Goal: Task Accomplishment & Management: Complete application form

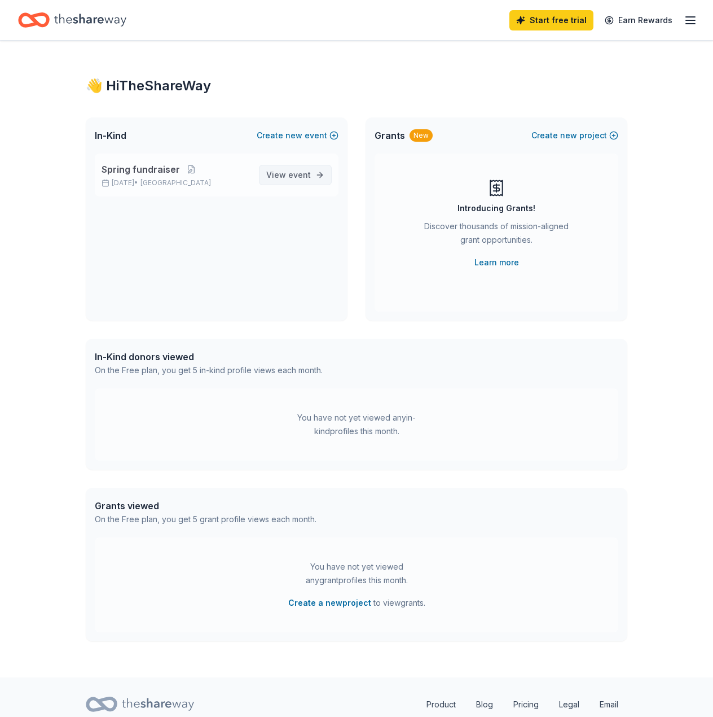
click at [299, 173] on span "event" at bounding box center [299, 175] width 23 height 10
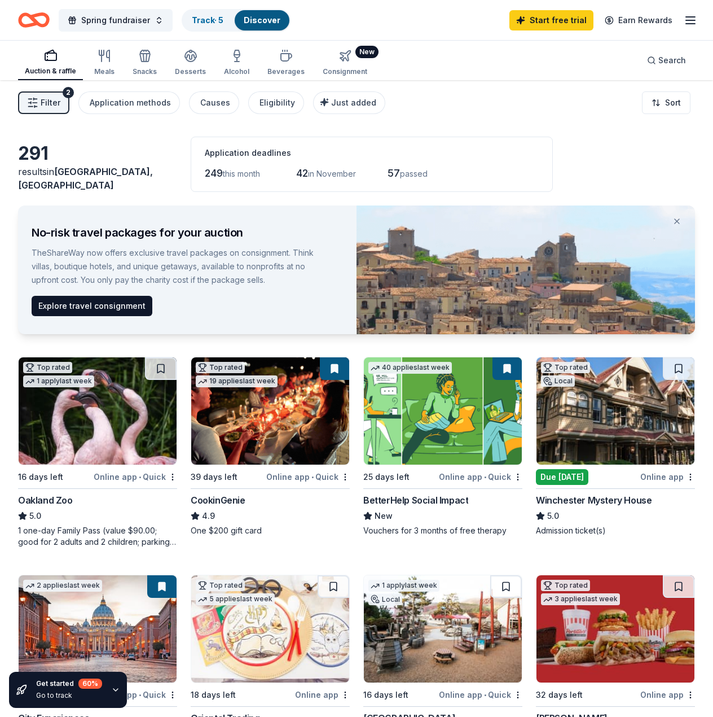
click at [358, 59] on button "New Consignment" at bounding box center [345, 63] width 58 height 34
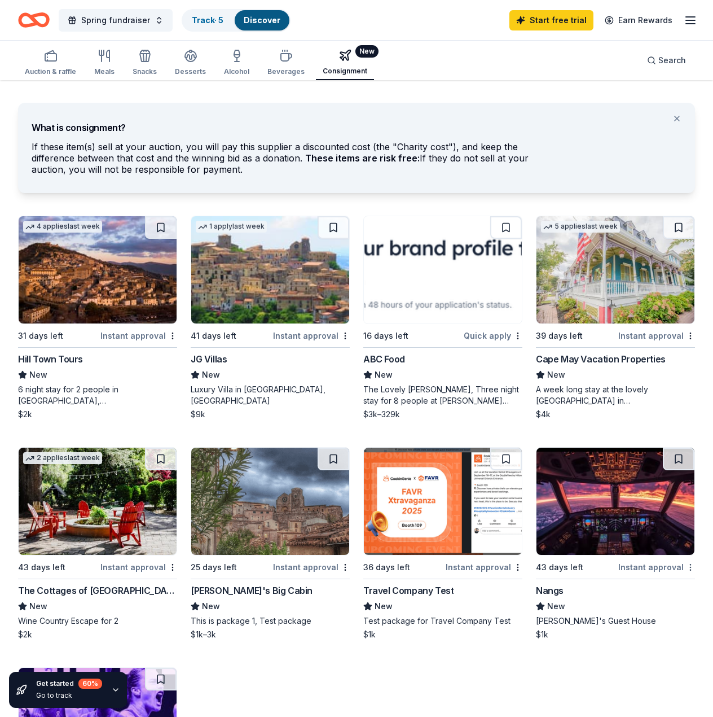
click at [692, 563] on html "Spring fundraiser Track · 5 Discover Start free trial Earn Rewards Auction & ra…" at bounding box center [356, 358] width 713 height 717
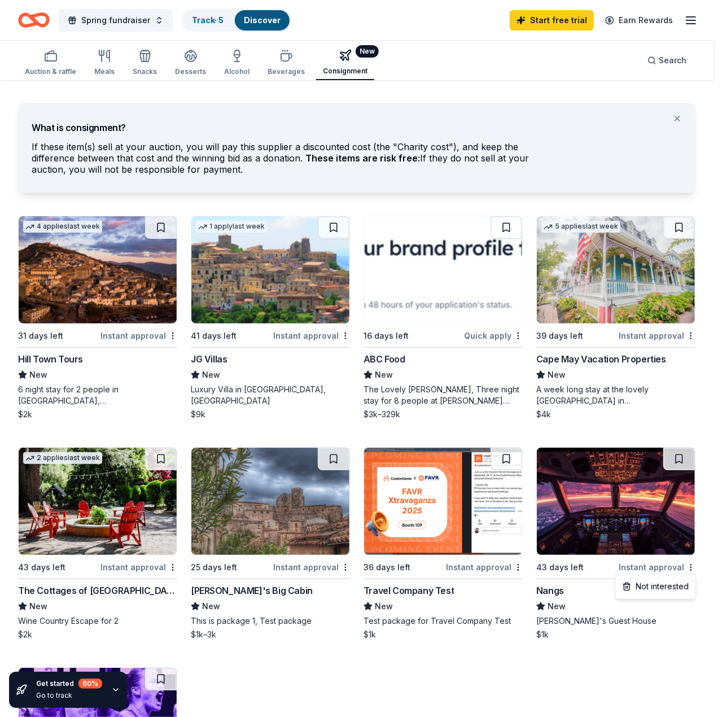
click at [686, 628] on html "Spring fundraiser Track · 5 Discover Start free trial Earn Rewards Auction & ra…" at bounding box center [361, 358] width 722 height 717
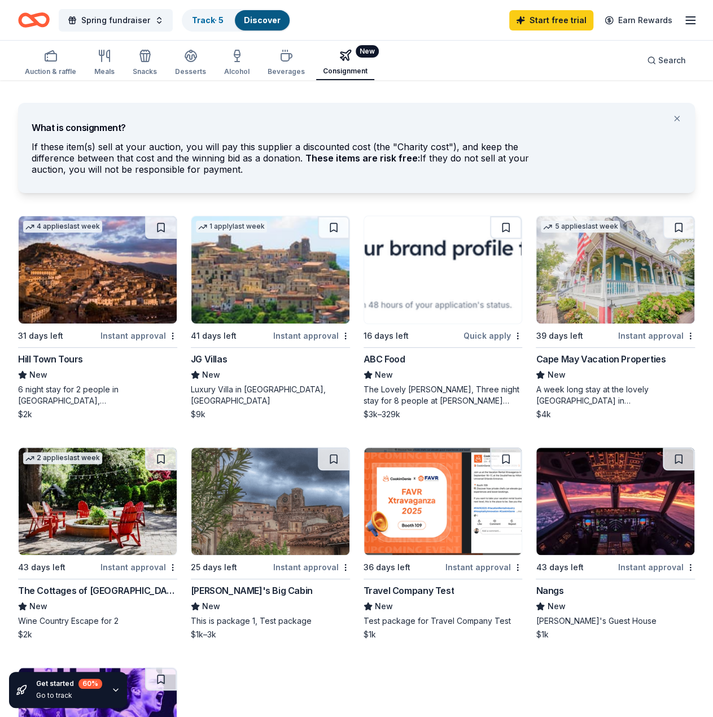
click at [568, 326] on div "5 applies last week 39 days left Instant approval Cape May Vacation Properties …" at bounding box center [615, 318] width 159 height 204
click at [397, 317] on img at bounding box center [443, 269] width 158 height 107
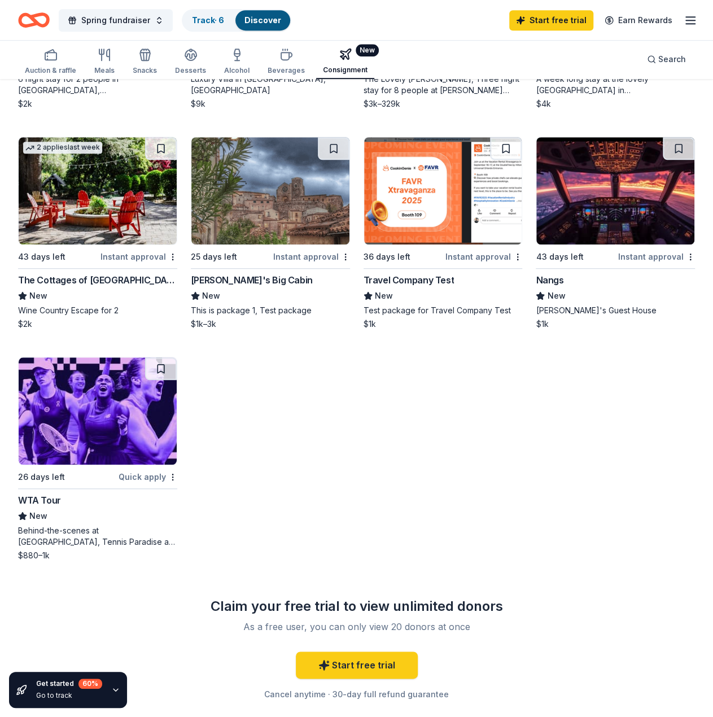
scroll to position [339, 0]
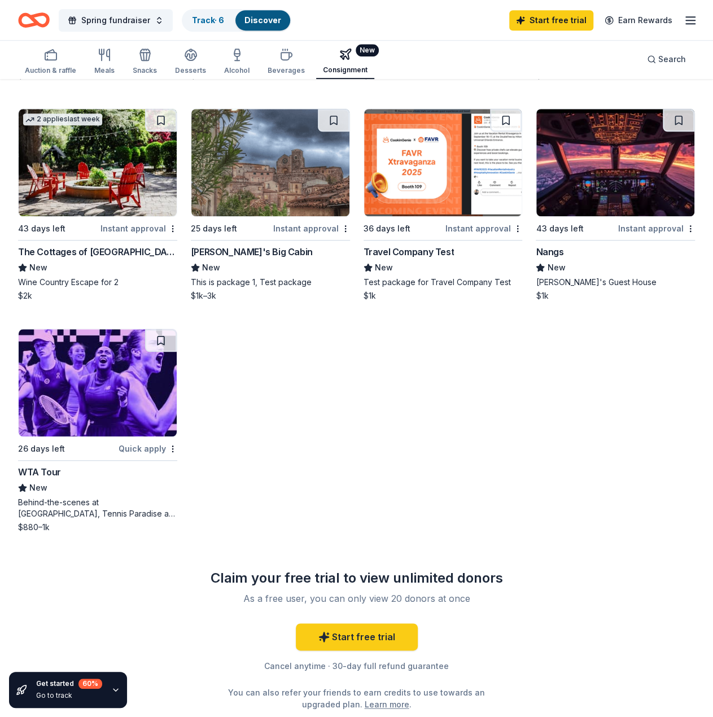
click at [650, 194] on img at bounding box center [615, 162] width 158 height 107
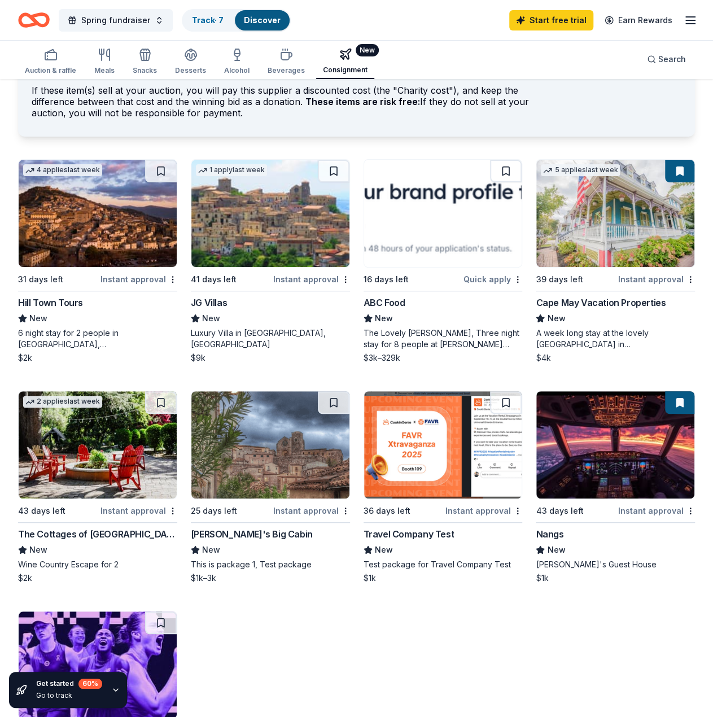
scroll to position [0, 0]
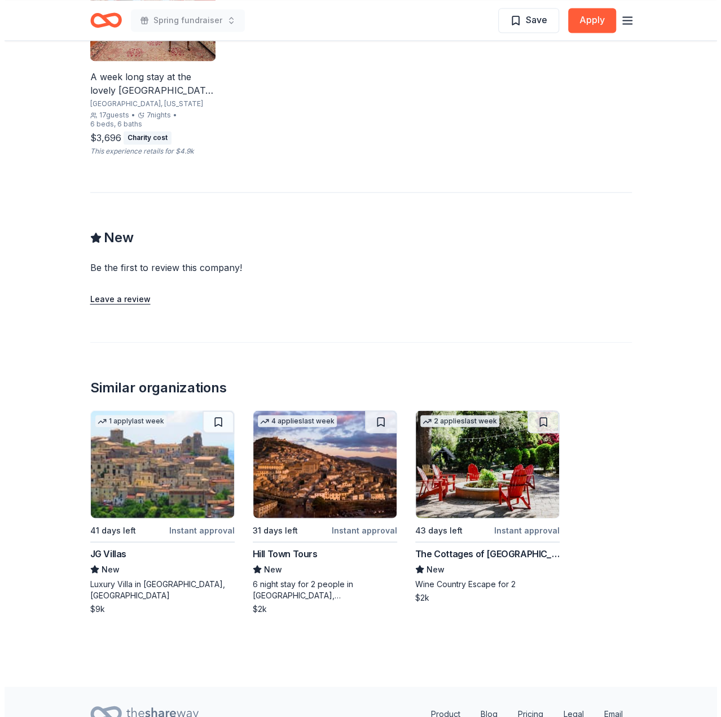
scroll to position [875, 0]
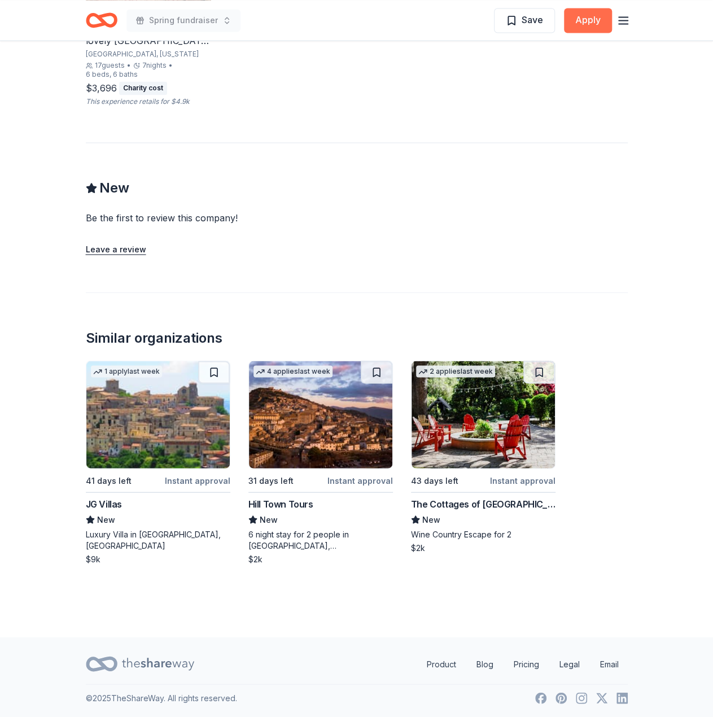
click at [584, 23] on button "Apply" at bounding box center [588, 20] width 48 height 25
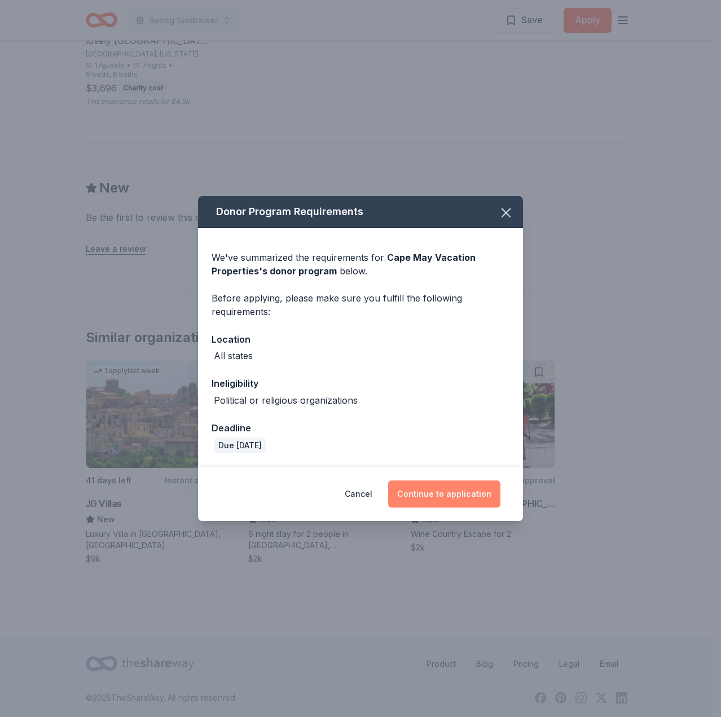
click at [443, 484] on button "Continue to application" at bounding box center [444, 493] width 112 height 27
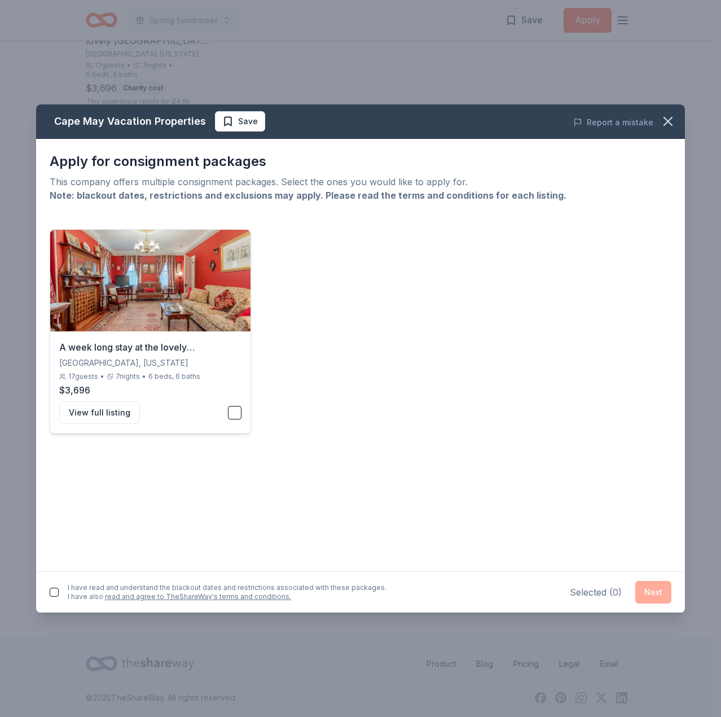
click at [239, 414] on button "button" at bounding box center [235, 413] width 14 height 14
click at [53, 591] on button "button" at bounding box center [54, 592] width 9 height 9
click at [650, 597] on button "Next" at bounding box center [654, 592] width 36 height 23
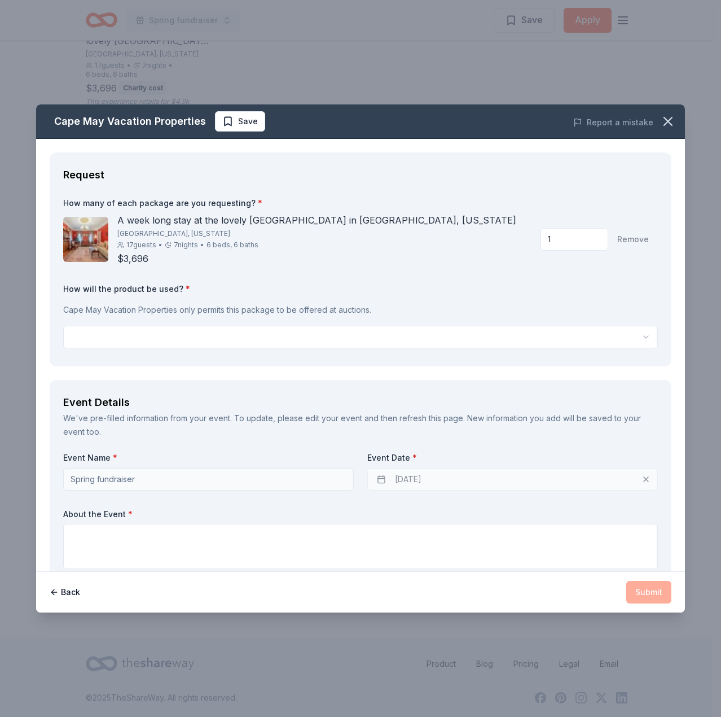
click at [554, 237] on input "1" at bounding box center [575, 239] width 68 height 23
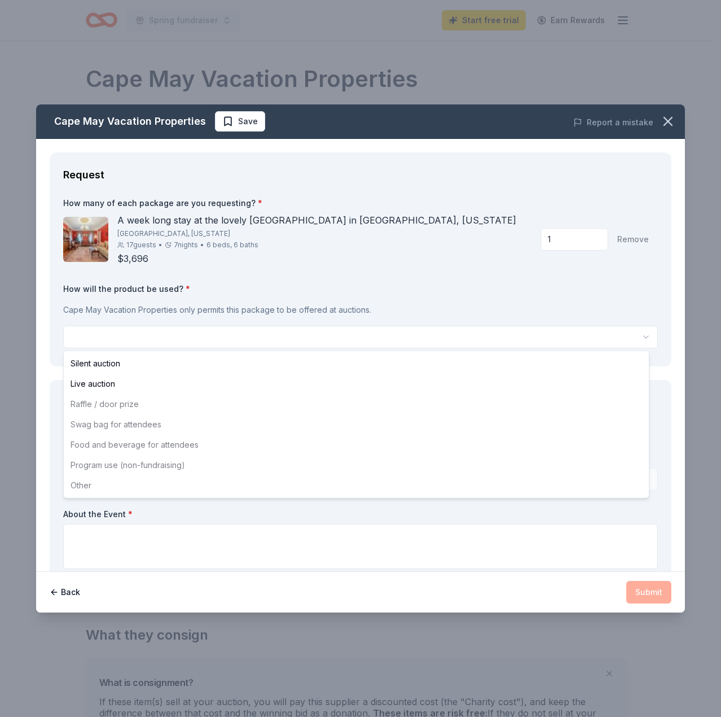
select select "liveAuction"
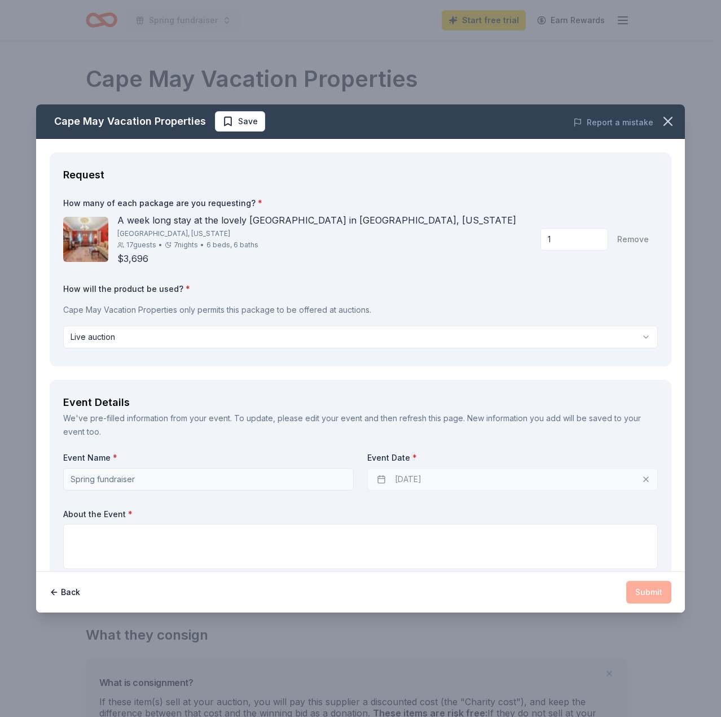
click at [210, 380] on div "Event Details We've pre-filled information from your event. To update, please e…" at bounding box center [361, 483] width 622 height 207
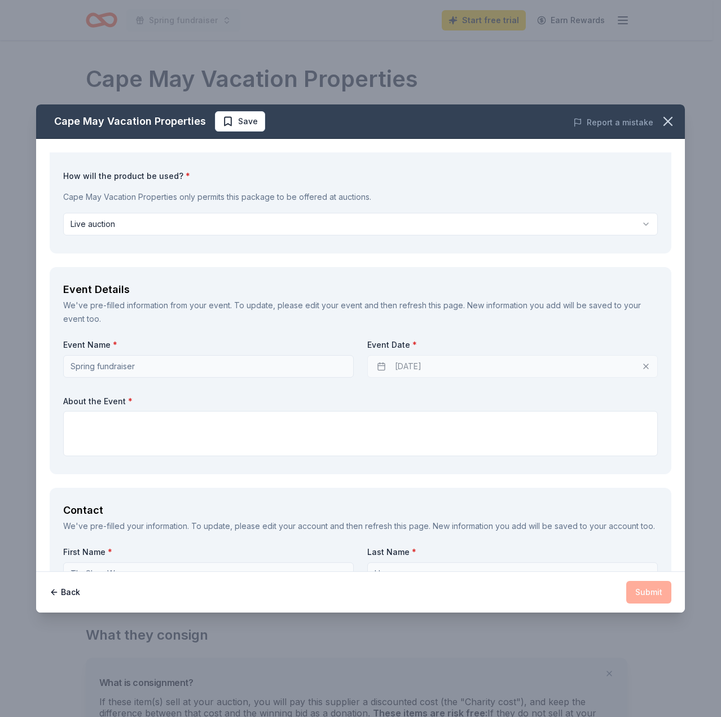
scroll to position [169, 0]
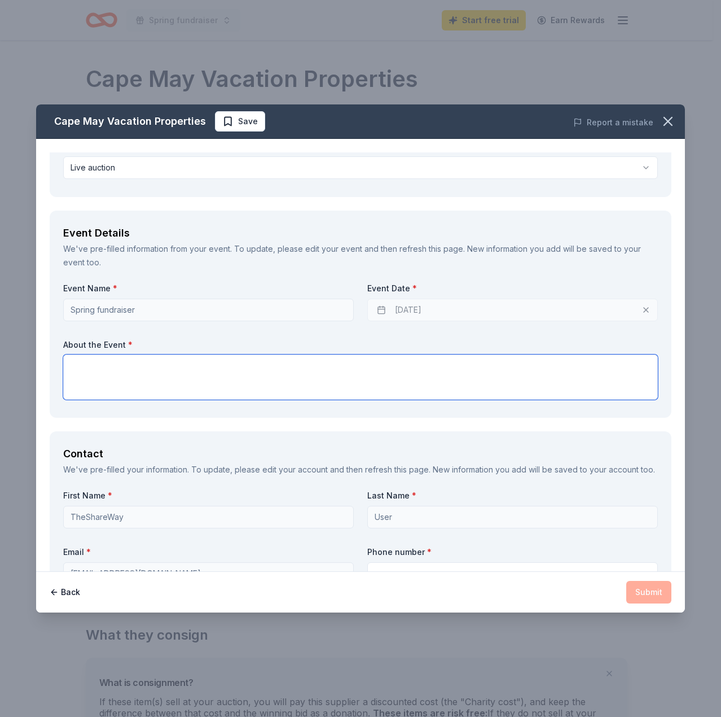
click at [224, 382] on textarea at bounding box center [360, 376] width 595 height 45
type textarea "Test test"
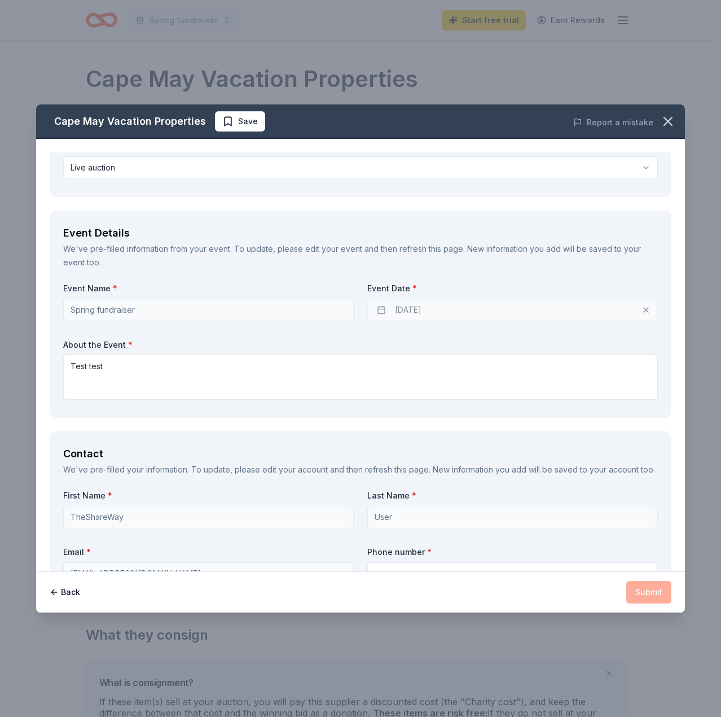
click at [248, 433] on div "Contact We've pre-filled your information. To update, please edit your account …" at bounding box center [361, 516] width 622 height 171
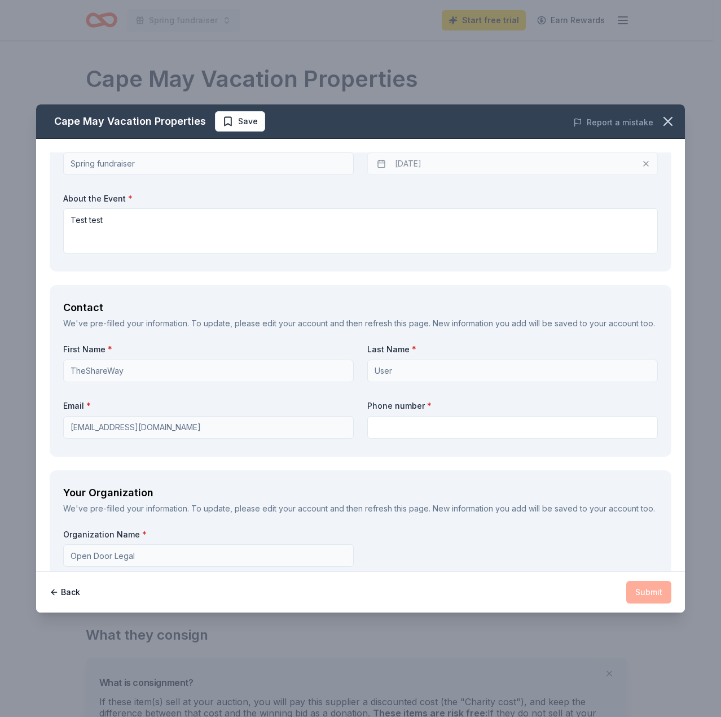
scroll to position [339, 0]
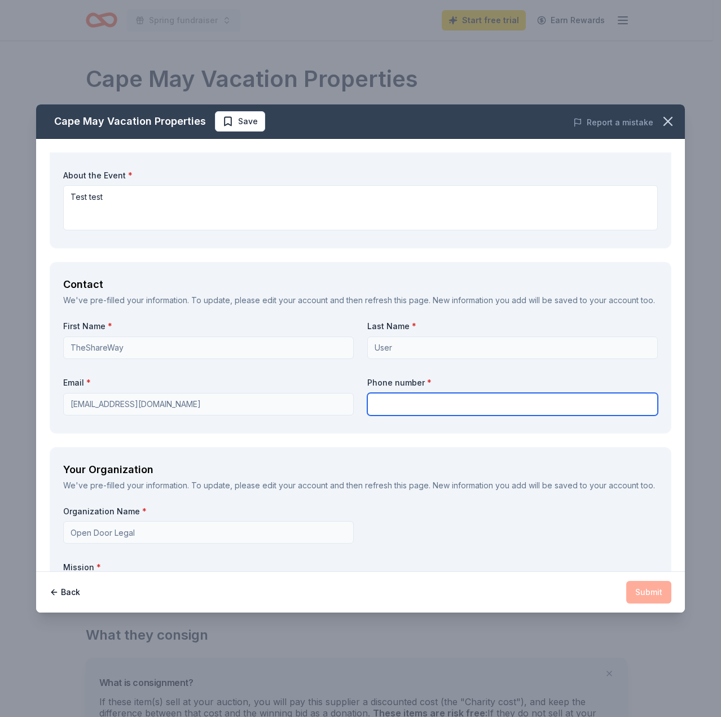
click at [379, 415] on input "text" at bounding box center [512, 404] width 291 height 23
type input "8182323333"
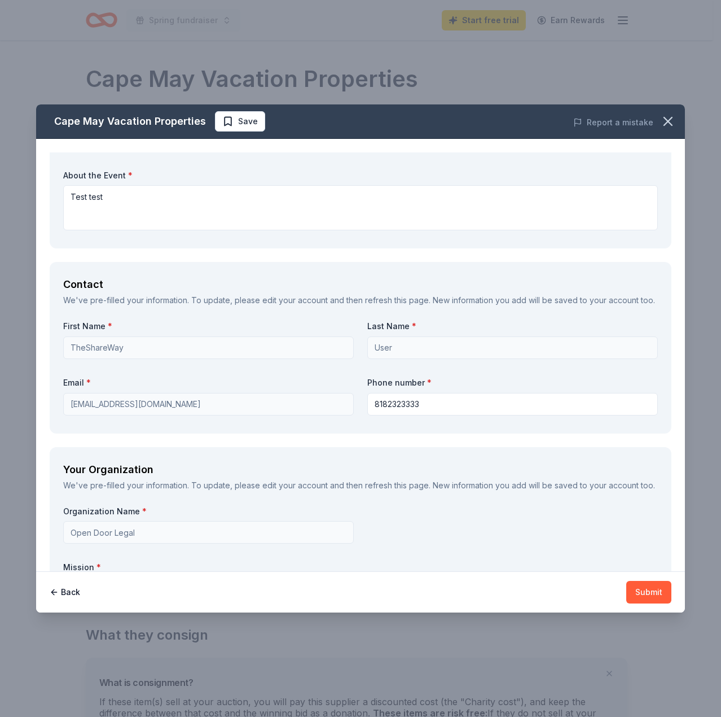
click at [411, 453] on div "Request How many of each package are you requesting? * A week long stay at the …" at bounding box center [361, 227] width 622 height 827
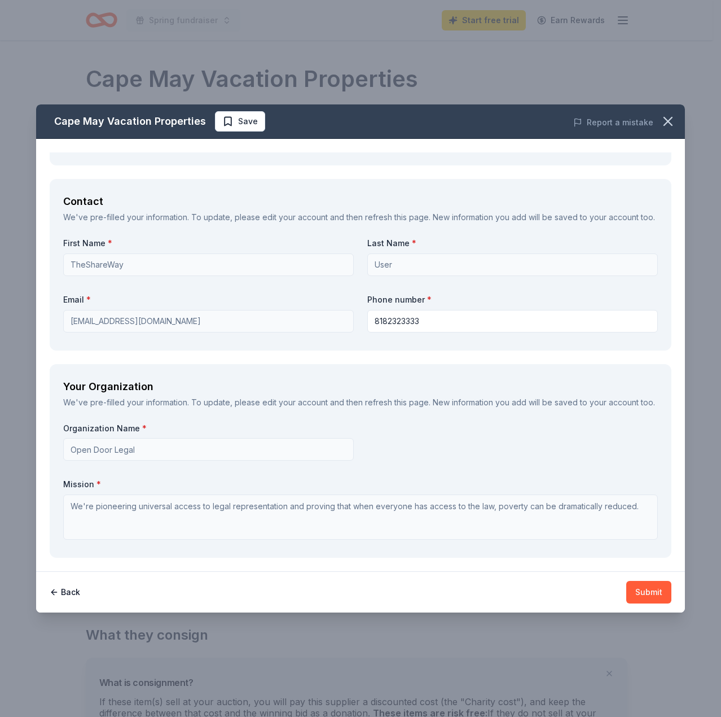
scroll to position [448, 0]
click at [649, 588] on button "Submit" at bounding box center [649, 592] width 45 height 23
click at [641, 590] on button "Submit" at bounding box center [649, 592] width 45 height 23
drag, startPoint x: 665, startPoint y: 120, endPoint x: 412, endPoint y: 47, distance: 263.7
click at [665, 120] on icon "button" at bounding box center [668, 121] width 16 height 16
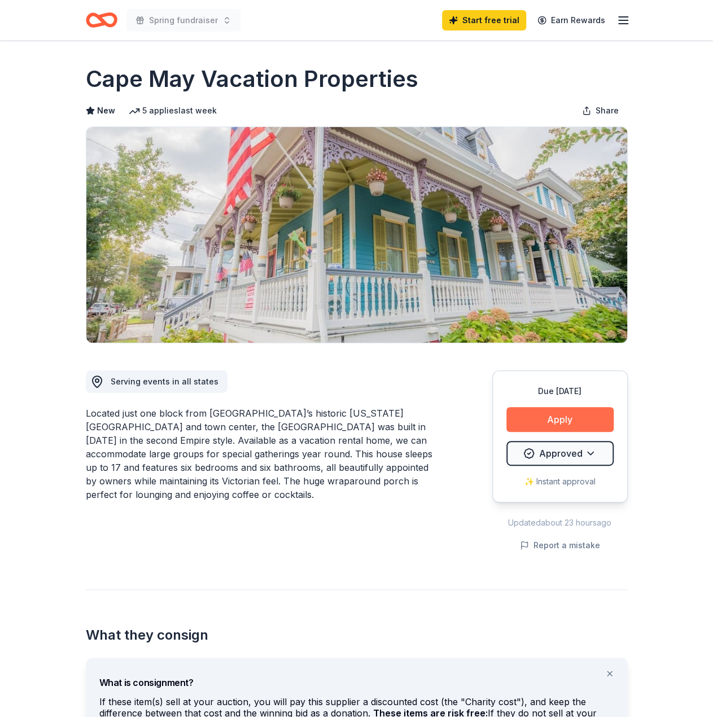
click at [598, 419] on button "Apply" at bounding box center [559, 419] width 107 height 25
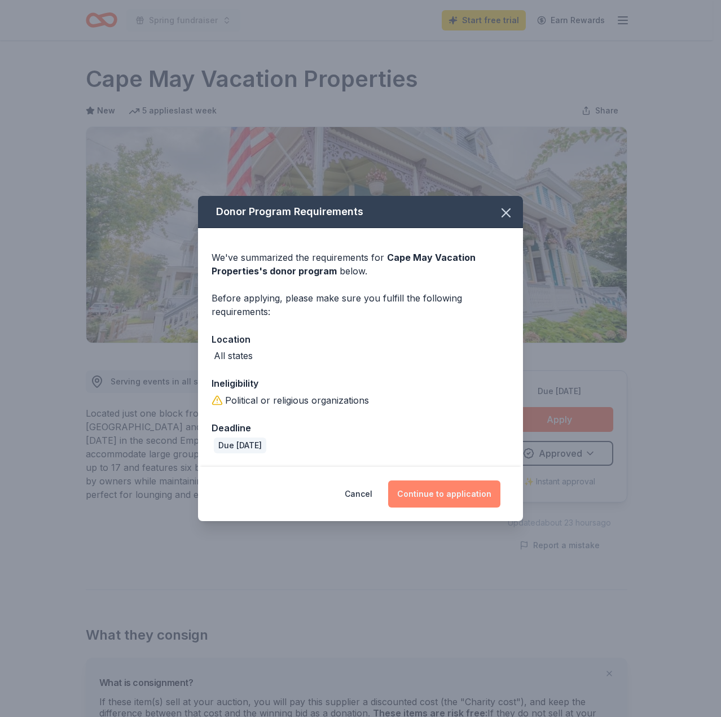
click at [449, 496] on button "Continue to application" at bounding box center [444, 493] width 112 height 27
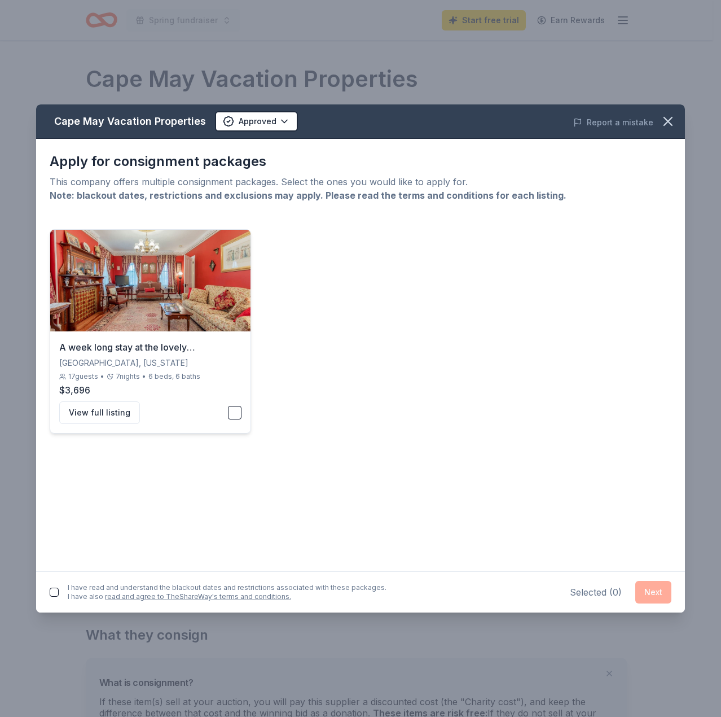
click at [228, 411] on button "button" at bounding box center [235, 413] width 14 height 14
click at [59, 590] on div "I have read and understand the blackout dates and restrictions associated with …" at bounding box center [218, 592] width 337 height 23
click at [56, 592] on button "button" at bounding box center [54, 592] width 9 height 9
click at [654, 595] on button "Next" at bounding box center [654, 592] width 36 height 23
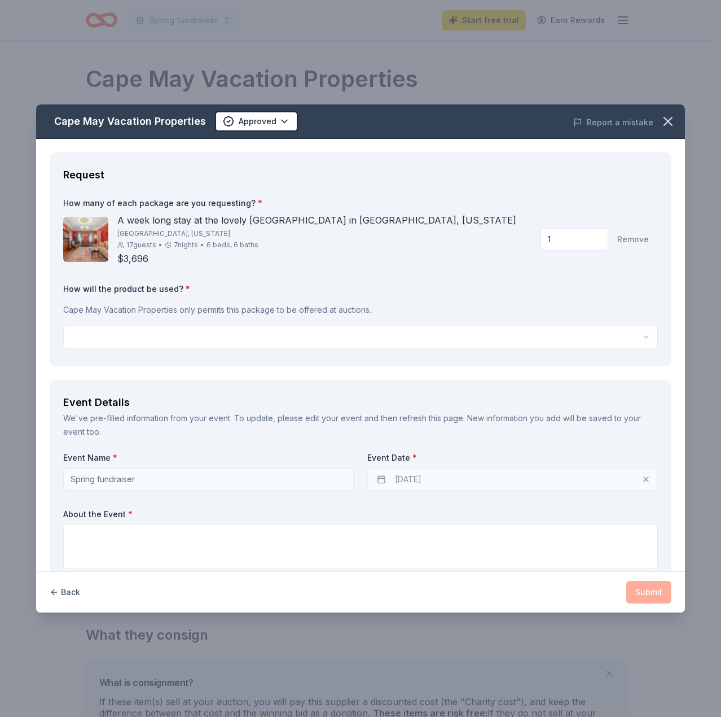
click at [64, 592] on button "Back" at bounding box center [65, 592] width 30 height 23
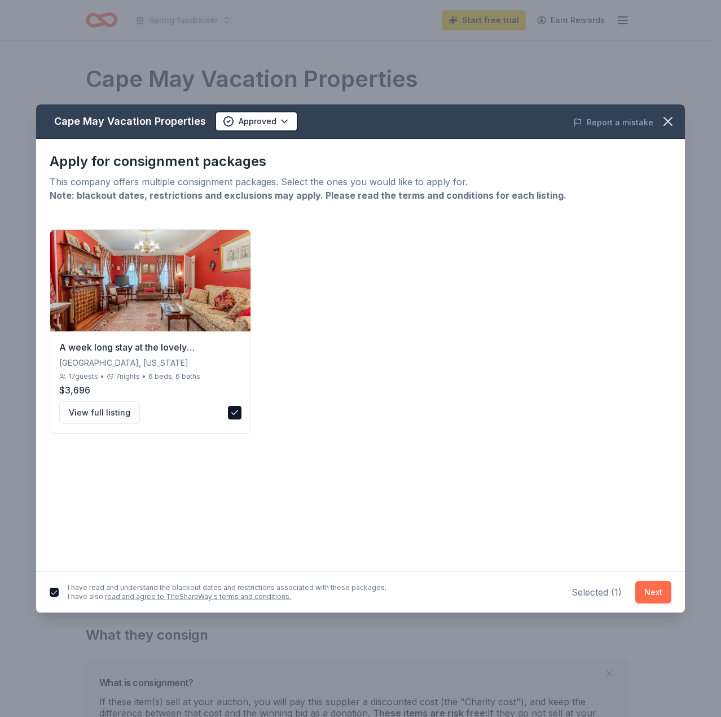
click at [651, 583] on button "Next" at bounding box center [654, 592] width 36 height 23
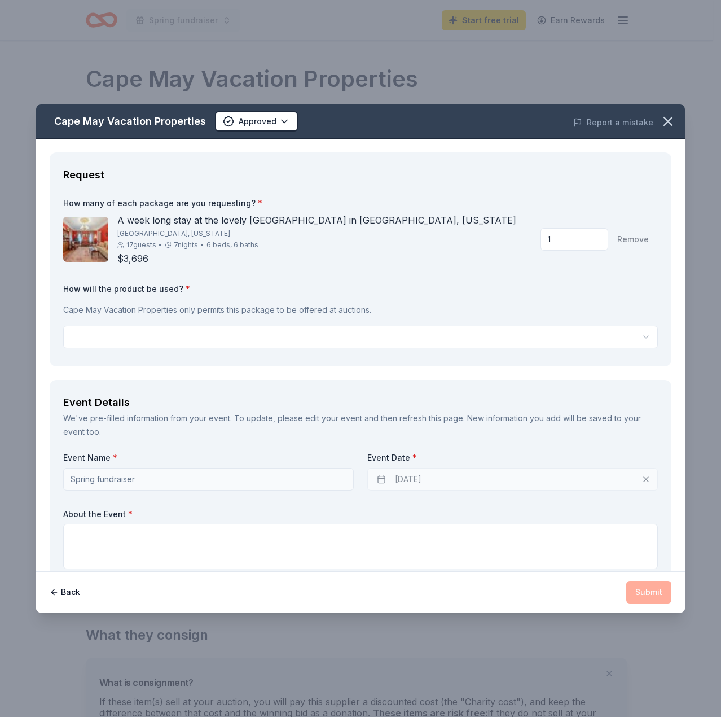
click at [259, 339] on html "Spring fundraiser Start free trial Earn Rewards Due in 39 days Share Cape May V…" at bounding box center [360, 358] width 721 height 717
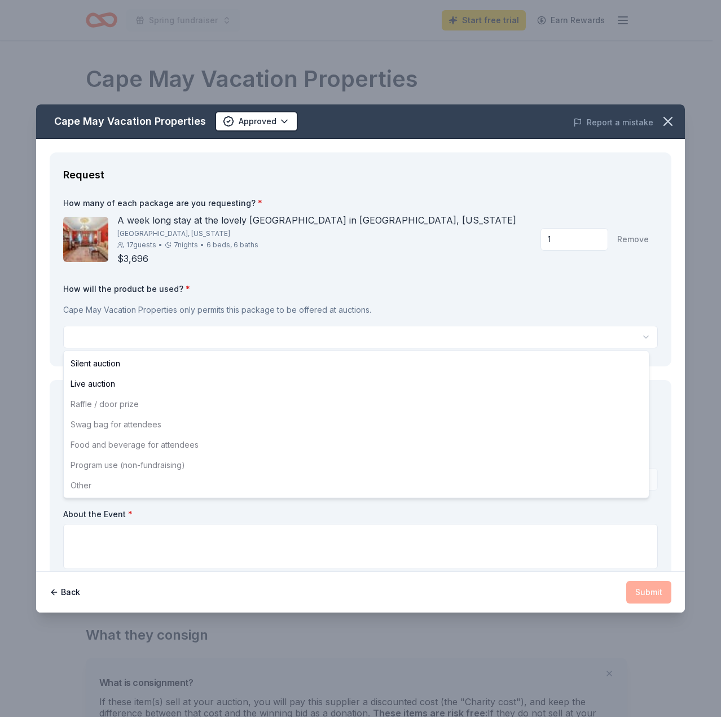
select select "liveAuction"
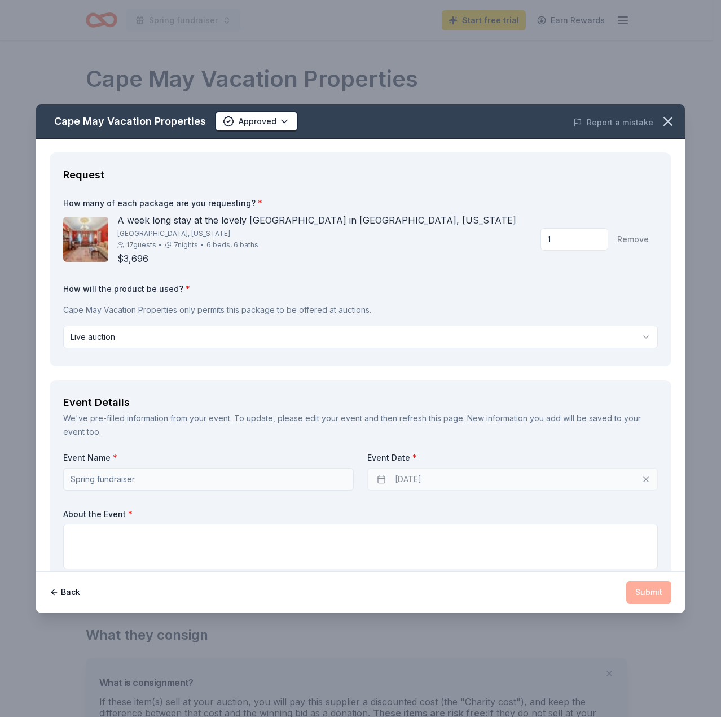
click at [575, 239] on input "1" at bounding box center [575, 239] width 68 height 23
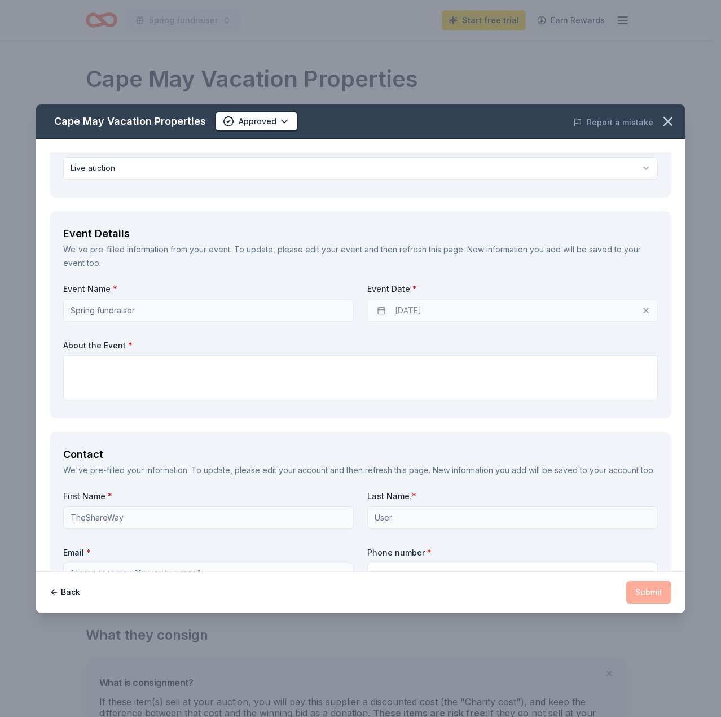
scroll to position [169, 0]
type input "2"
click at [315, 389] on textarea at bounding box center [360, 376] width 595 height 45
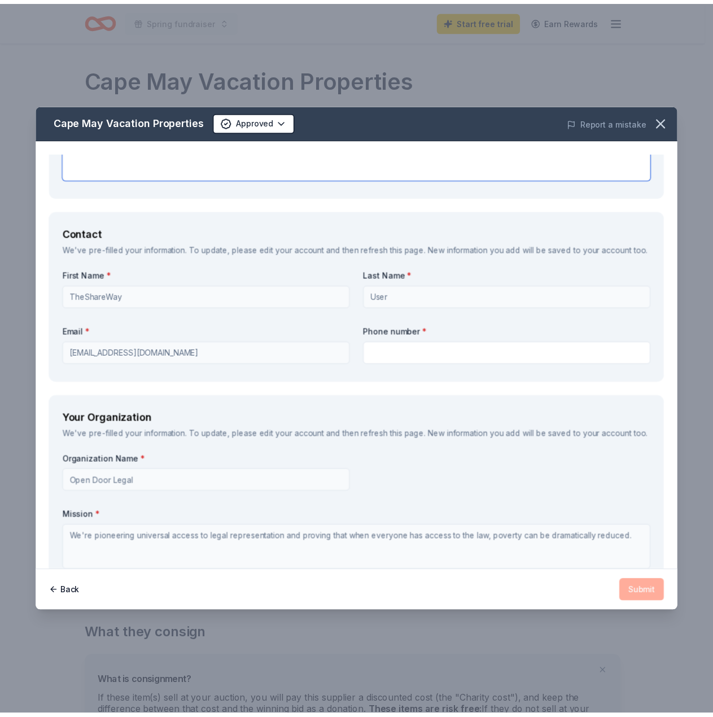
scroll to position [448, 0]
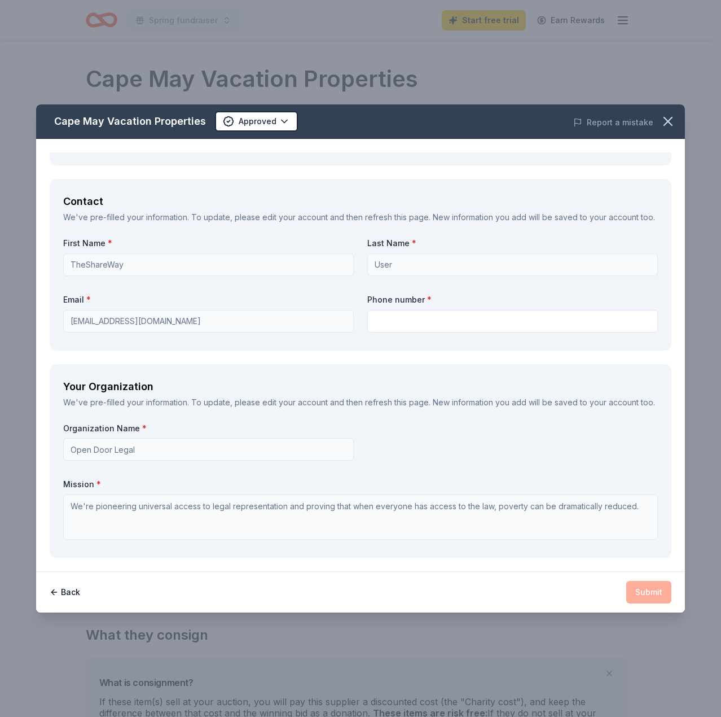
type textarea "testest"
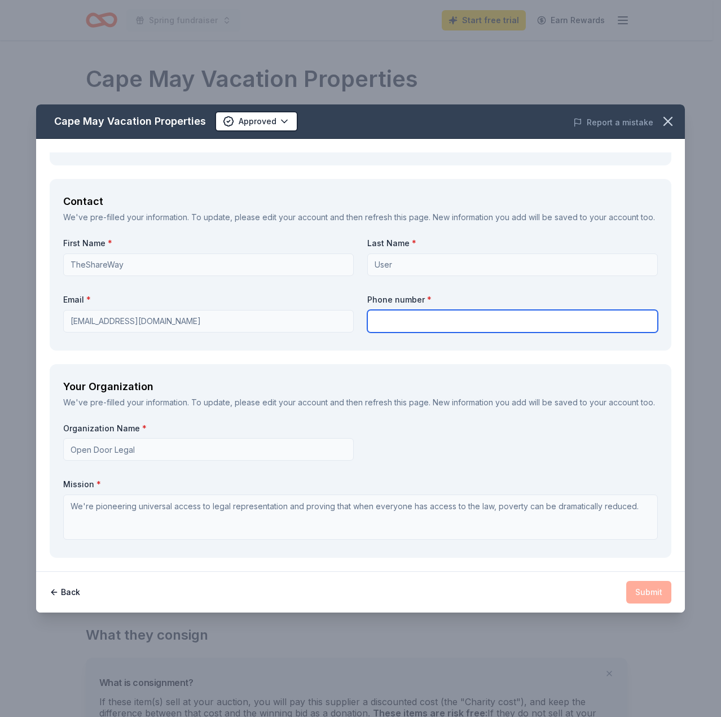
click at [466, 318] on input "text" at bounding box center [512, 321] width 291 height 23
click at [465, 313] on input "text" at bounding box center [512, 321] width 291 height 23
type input "8182323333"
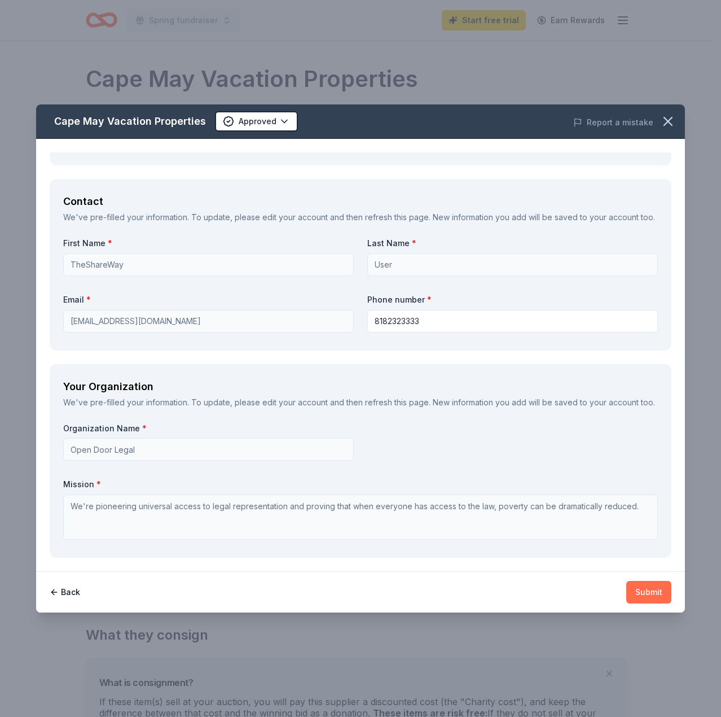
click at [632, 583] on button "Submit" at bounding box center [649, 592] width 45 height 23
click at [667, 123] on icon "button" at bounding box center [668, 121] width 8 height 8
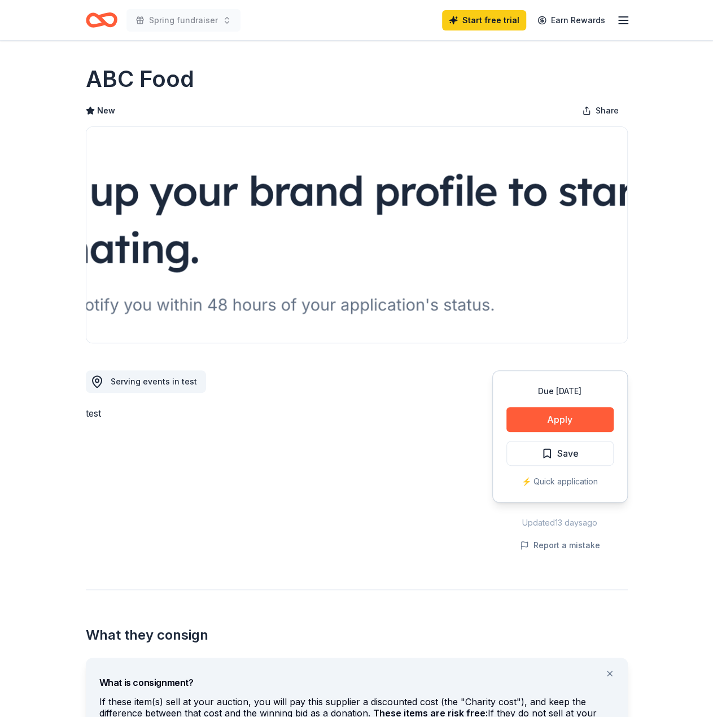
click at [104, 24] on icon "Home" at bounding box center [106, 19] width 17 height 11
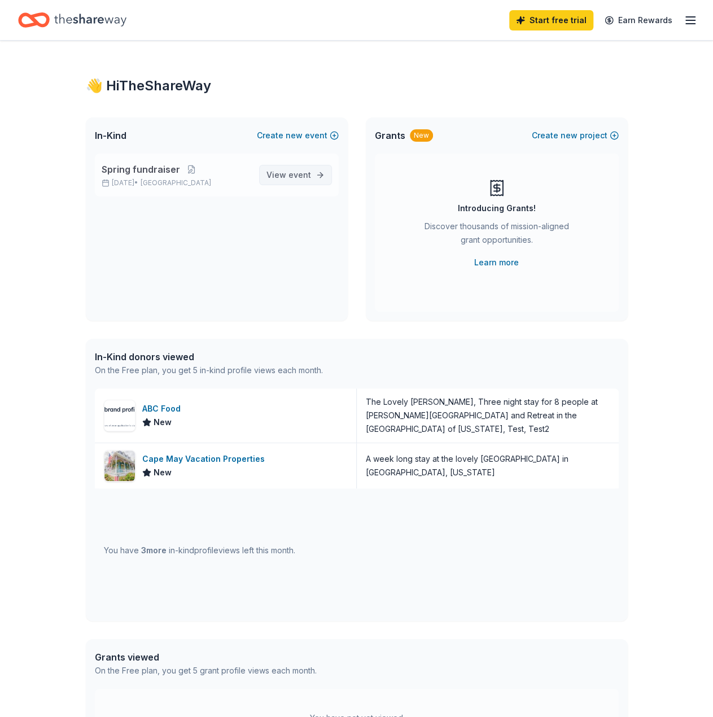
click at [279, 177] on span "View event" at bounding box center [288, 175] width 45 height 14
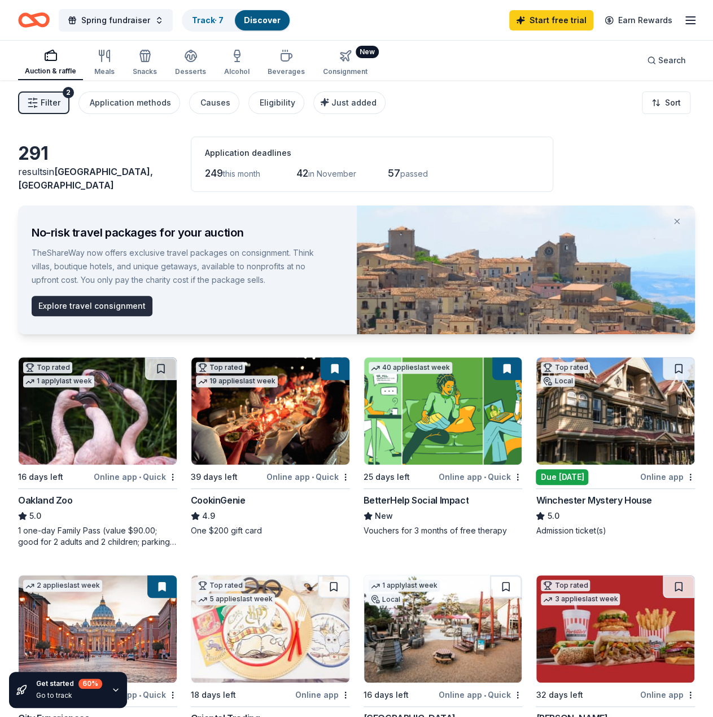
click at [124, 305] on button "Explore travel consignment" at bounding box center [92, 306] width 121 height 20
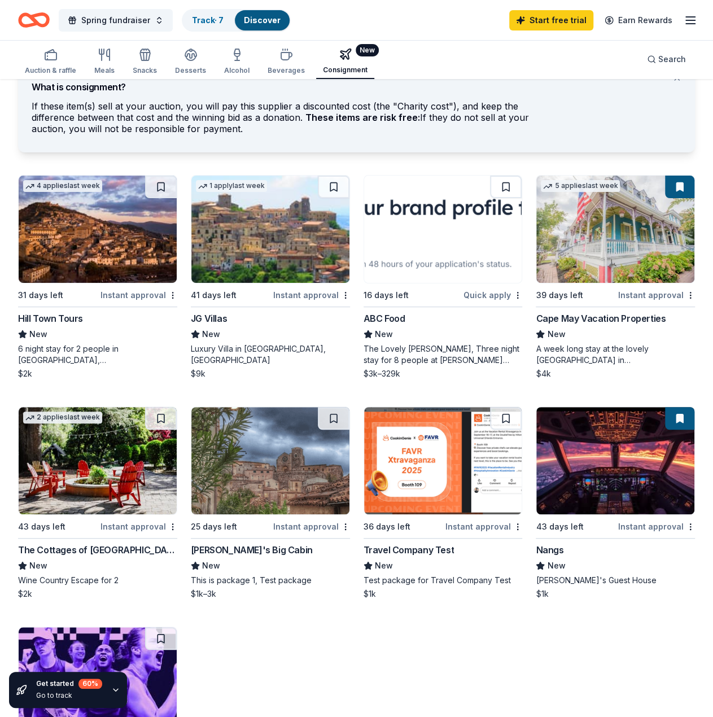
scroll to position [56, 0]
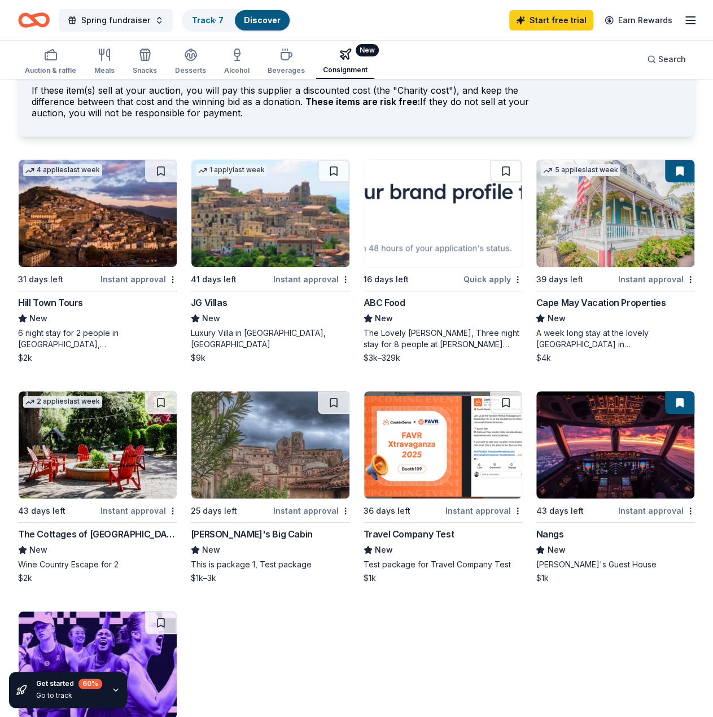
click at [404, 300] on div "ABC Food" at bounding box center [443, 303] width 159 height 14
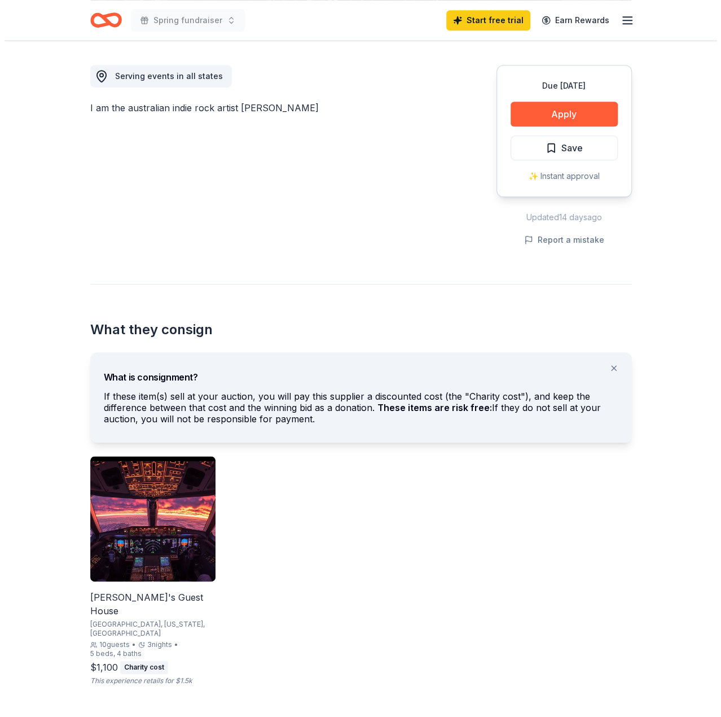
scroll to position [282, 0]
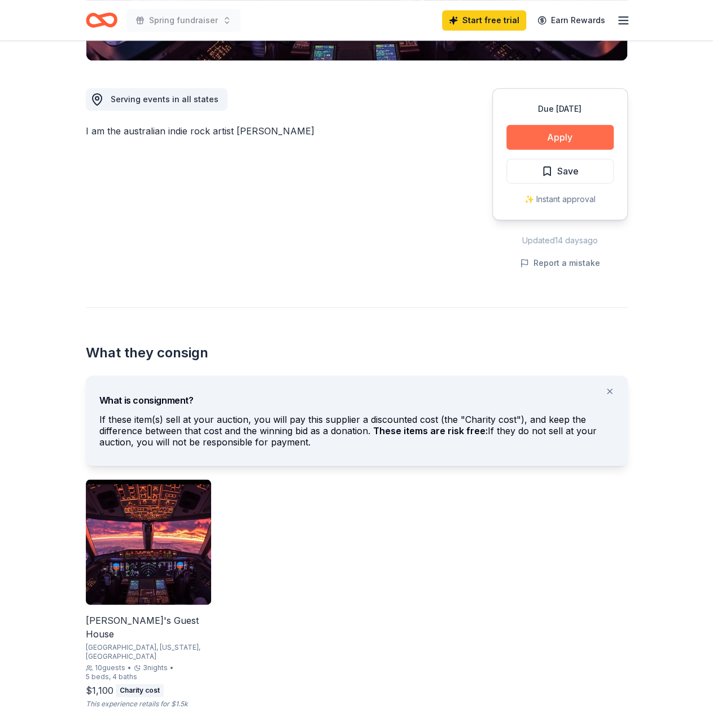
click at [577, 129] on button "Apply" at bounding box center [559, 137] width 107 height 25
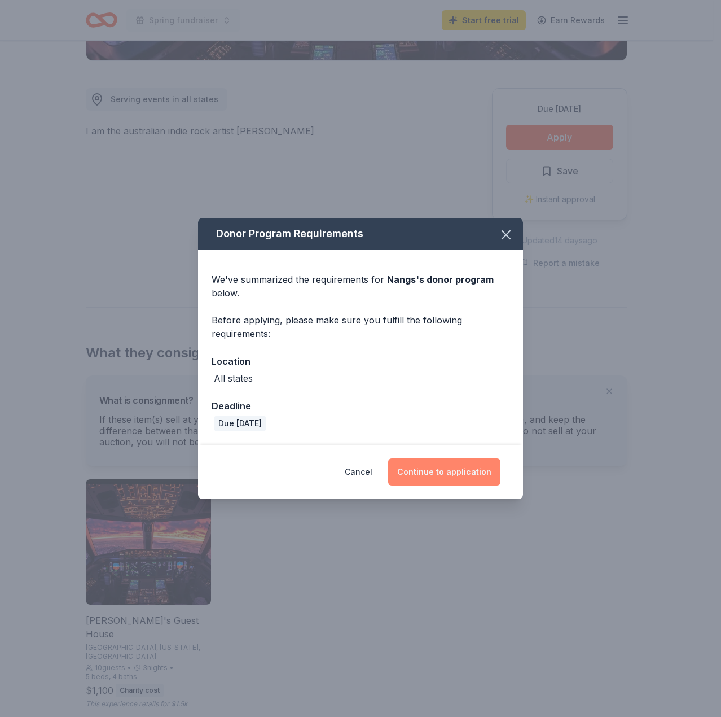
click at [408, 467] on button "Continue to application" at bounding box center [444, 471] width 112 height 27
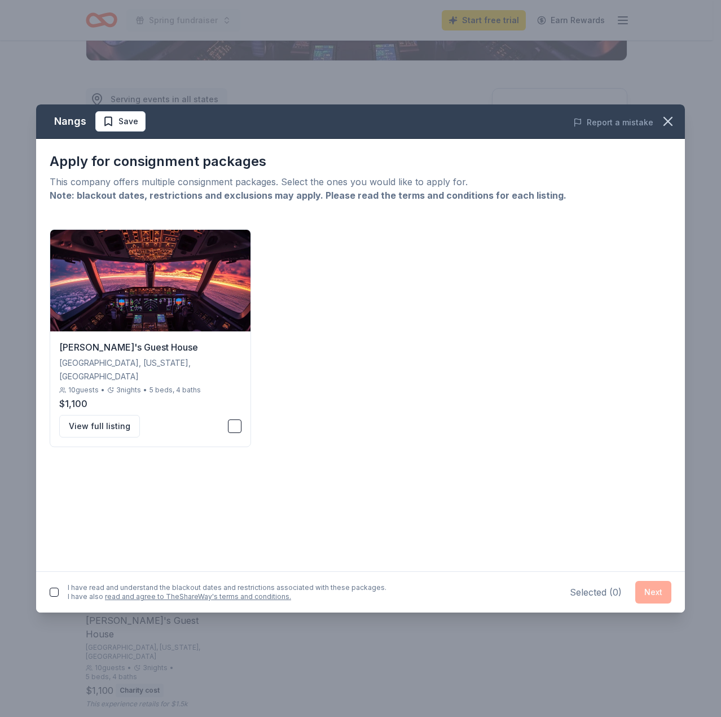
click at [58, 592] on button "button" at bounding box center [54, 592] width 9 height 9
click at [231, 419] on button "button" at bounding box center [235, 426] width 14 height 14
click at [658, 593] on button "Next" at bounding box center [654, 592] width 36 height 23
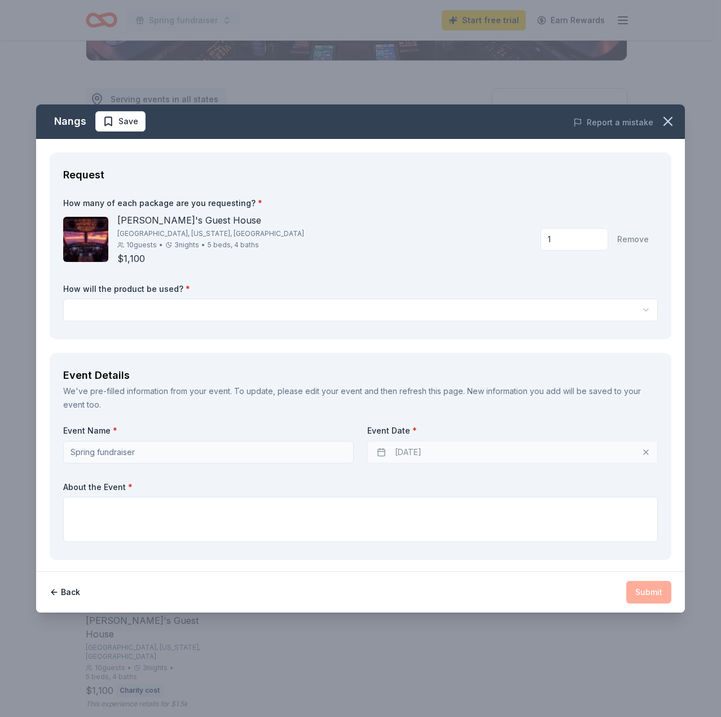
click at [580, 243] on input "1" at bounding box center [575, 239] width 68 height 23
type input "3"
click at [579, 238] on input "3" at bounding box center [575, 231] width 68 height 23
type input "1"
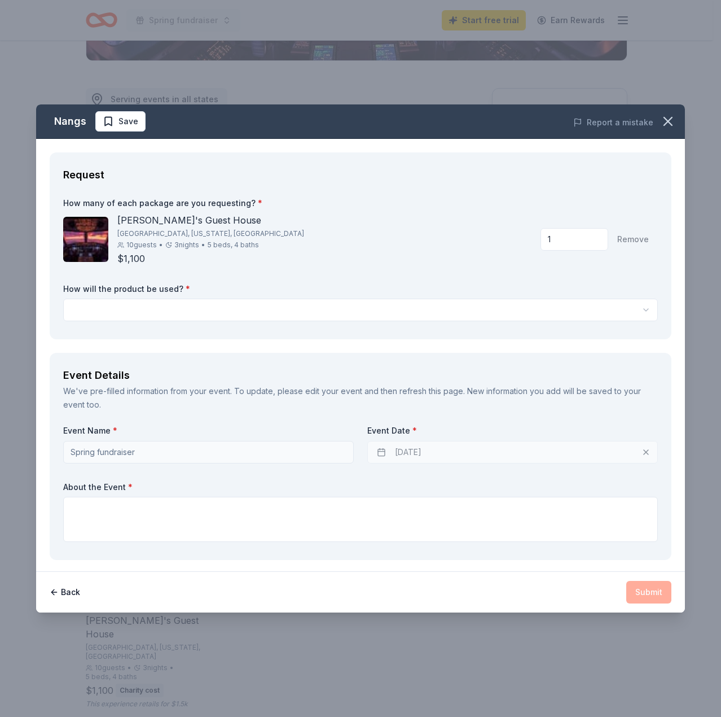
click at [441, 268] on div "How many of each package are you requesting? * Tame Impala's Guest House Yellow…" at bounding box center [360, 262] width 595 height 128
click at [431, 307] on html "Spring fundraiser Start free trial Earn Rewards Due in 43 days Share Nangs New …" at bounding box center [360, 76] width 721 height 717
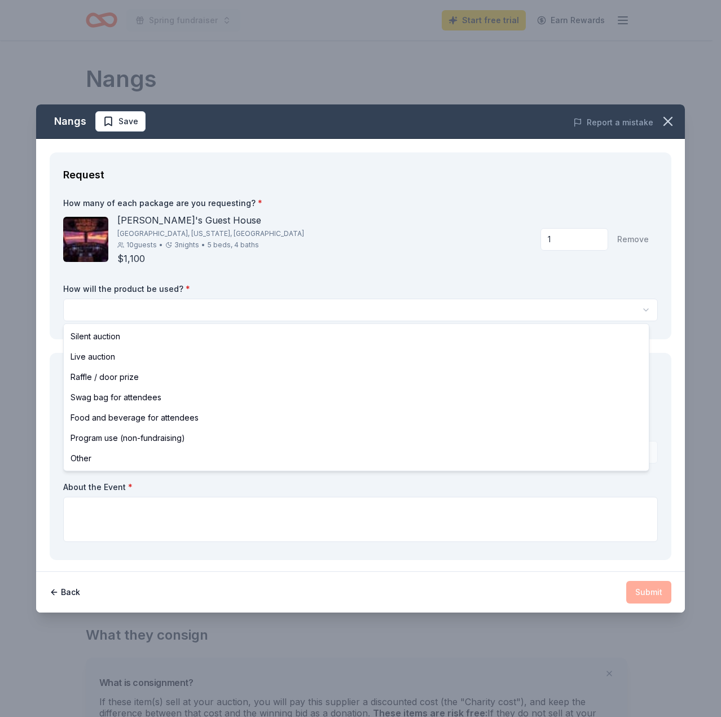
scroll to position [0, 0]
select select "liveAuction"
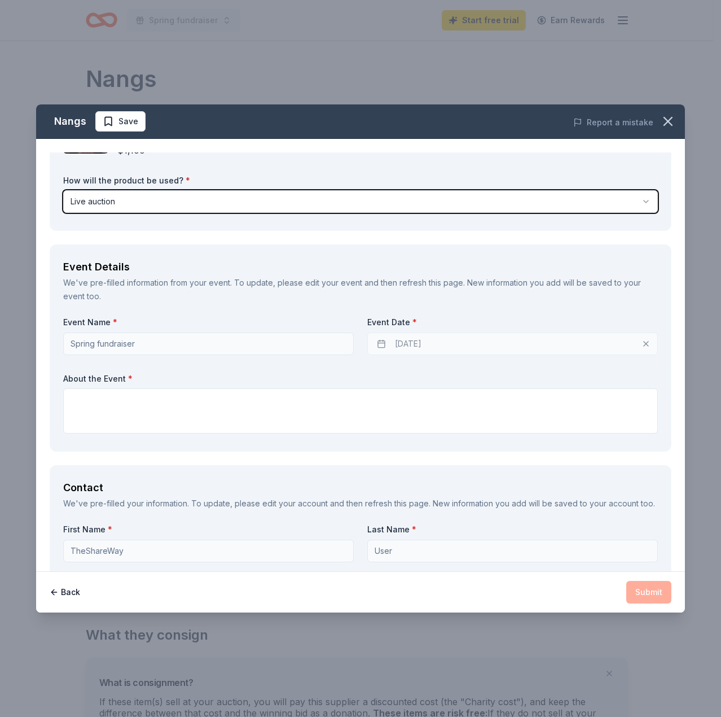
scroll to position [113, 0]
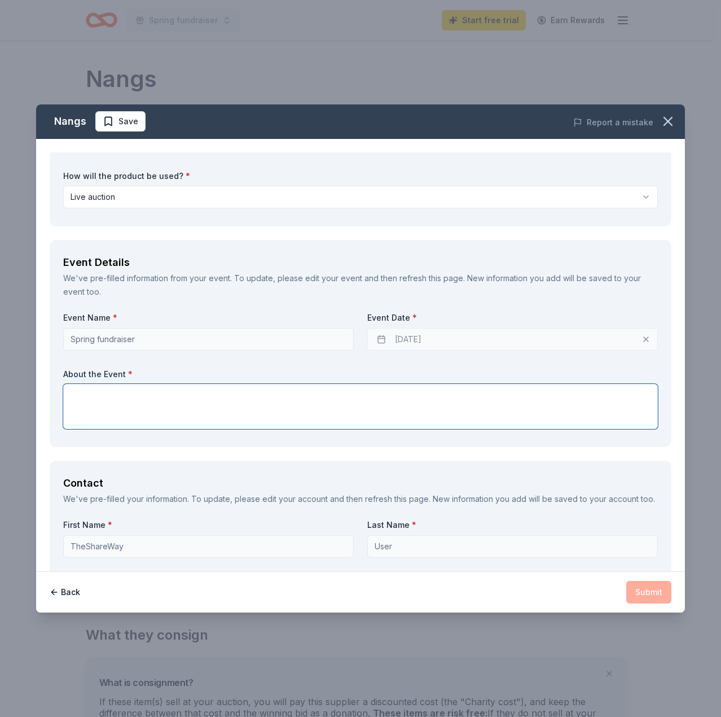
click at [260, 410] on textarea at bounding box center [360, 406] width 595 height 45
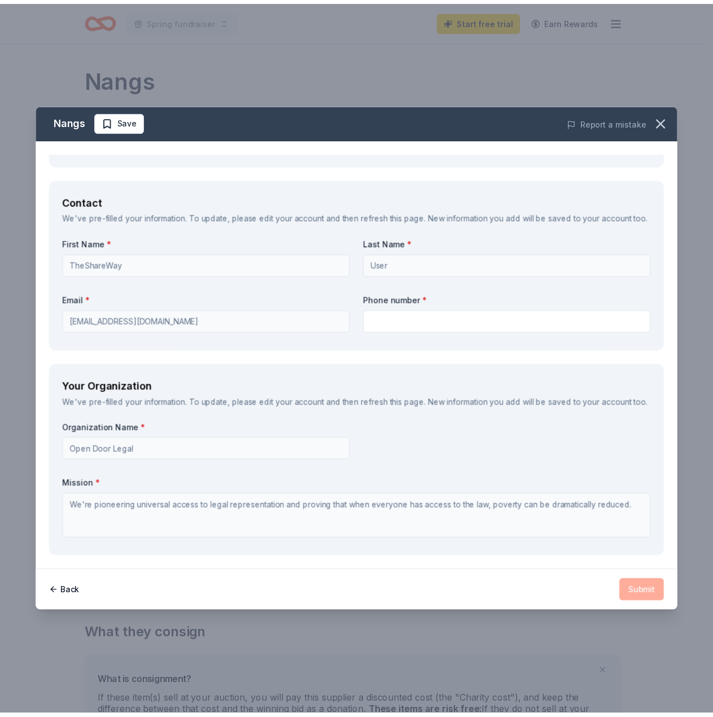
scroll to position [421, 0]
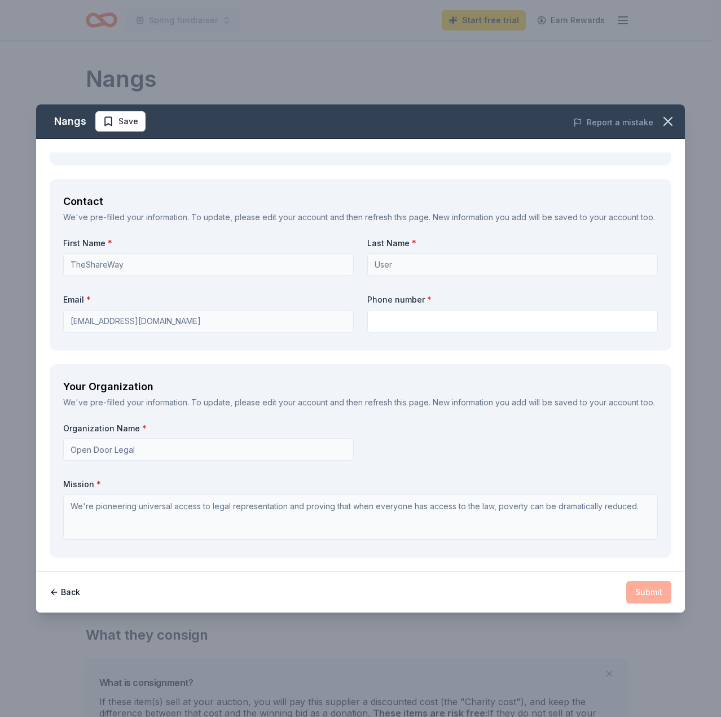
type textarea "test"
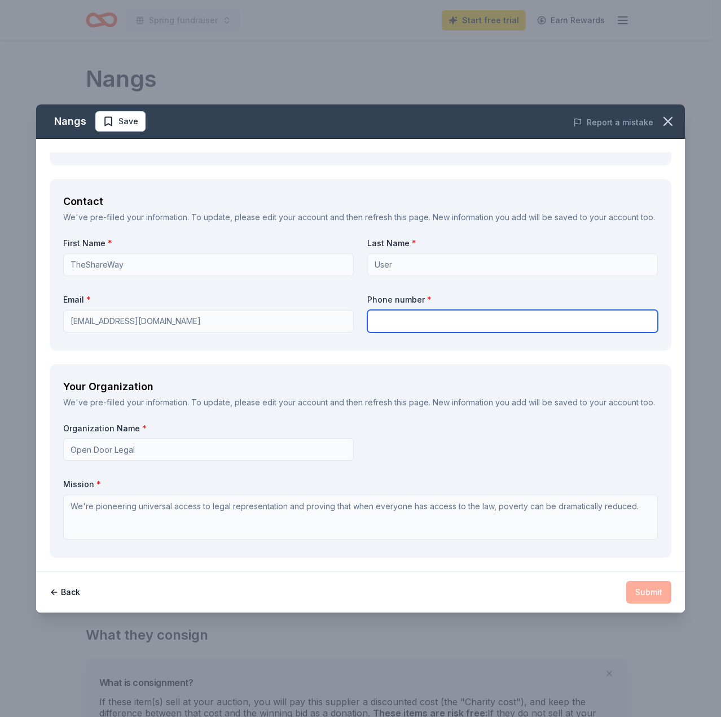
click at [399, 310] on input "text" at bounding box center [512, 321] width 291 height 23
type input "2133214444"
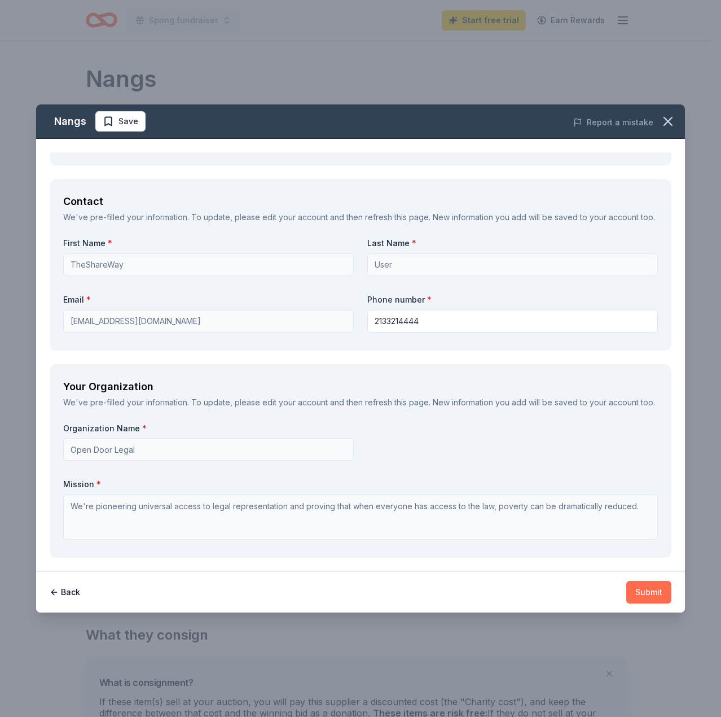
click at [642, 585] on button "Submit" at bounding box center [649, 592] width 45 height 23
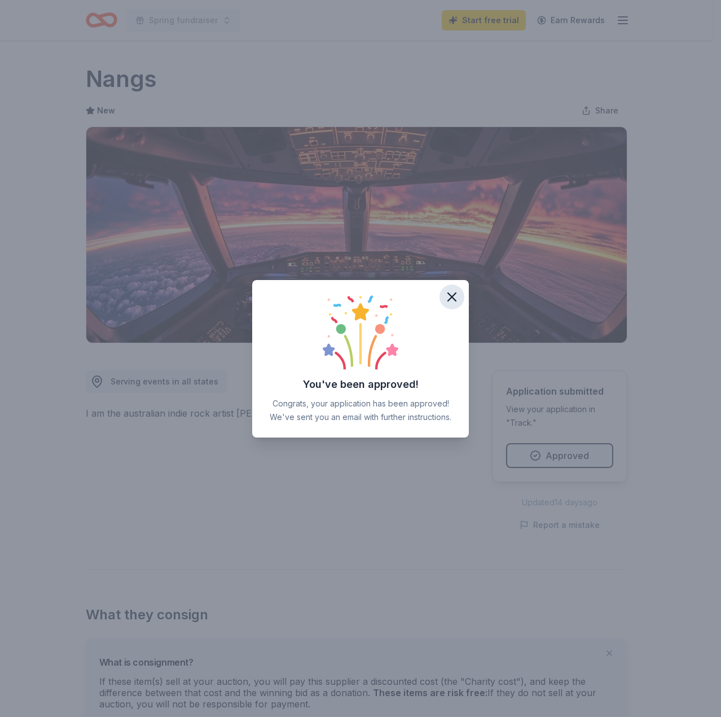
click at [458, 297] on icon "button" at bounding box center [452, 297] width 16 height 16
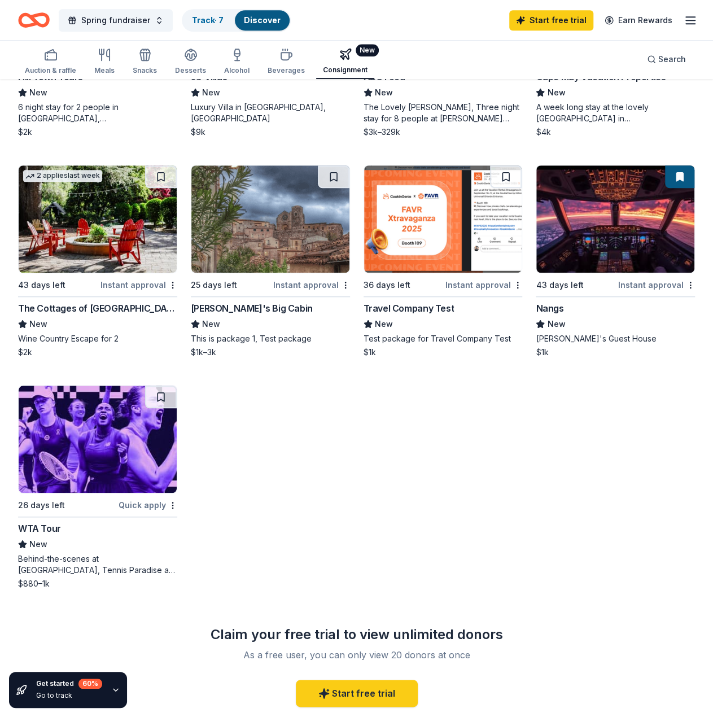
scroll to position [56, 0]
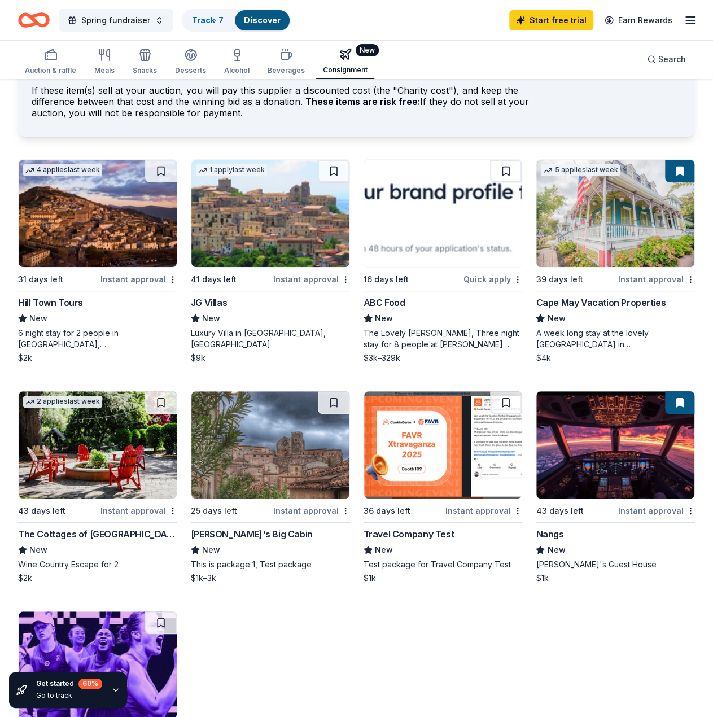
click at [405, 260] on img at bounding box center [443, 213] width 158 height 107
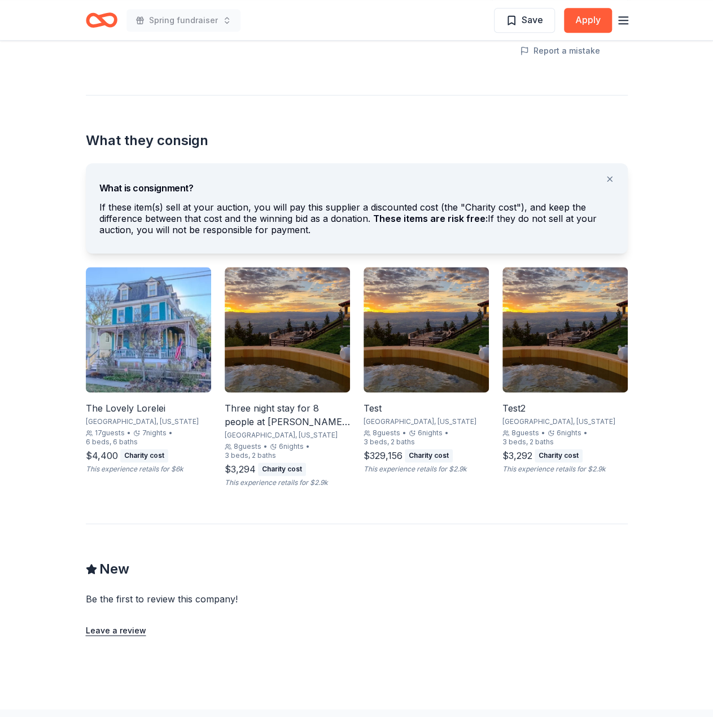
scroll to position [508, 0]
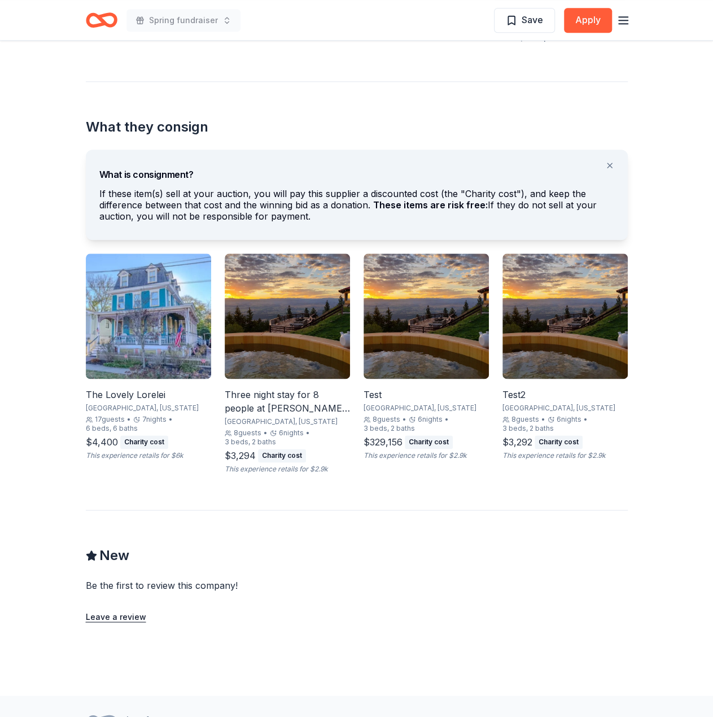
click at [656, 119] on div "Due [DATE] Share ABC Food New Share Serving events in test test Due [DATE] Appl…" at bounding box center [356, 114] width 713 height 1163
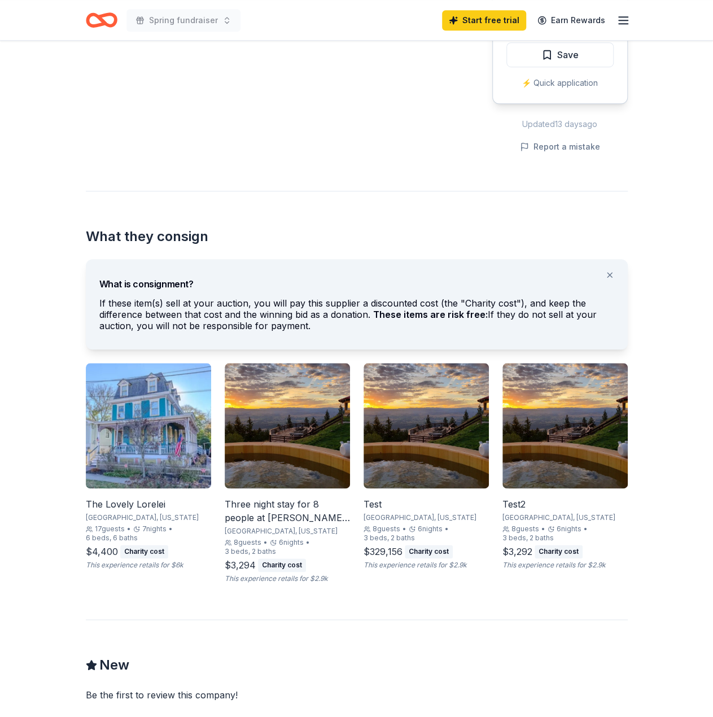
scroll to position [397, 0]
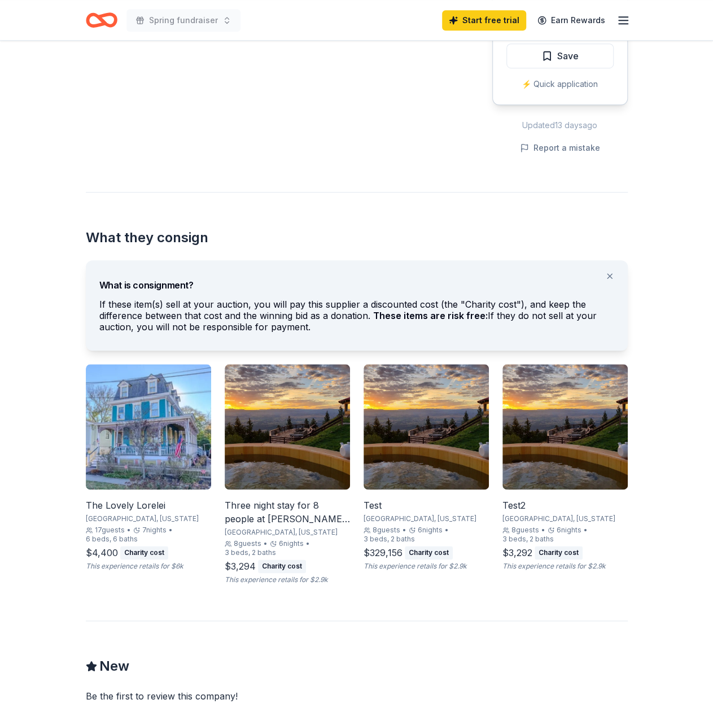
click at [581, 461] on img at bounding box center [564, 426] width 125 height 125
click at [436, 488] on div "Test [GEOGRAPHIC_DATA], [US_STATE] 8 guests • 6 nights • 3 beds, 2 baths $329,1…" at bounding box center [426, 474] width 125 height 220
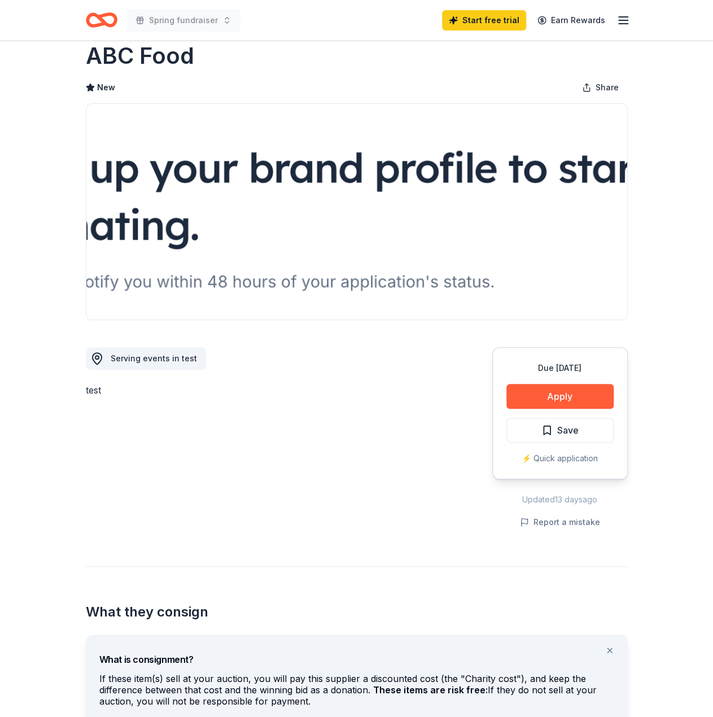
scroll to position [0, 0]
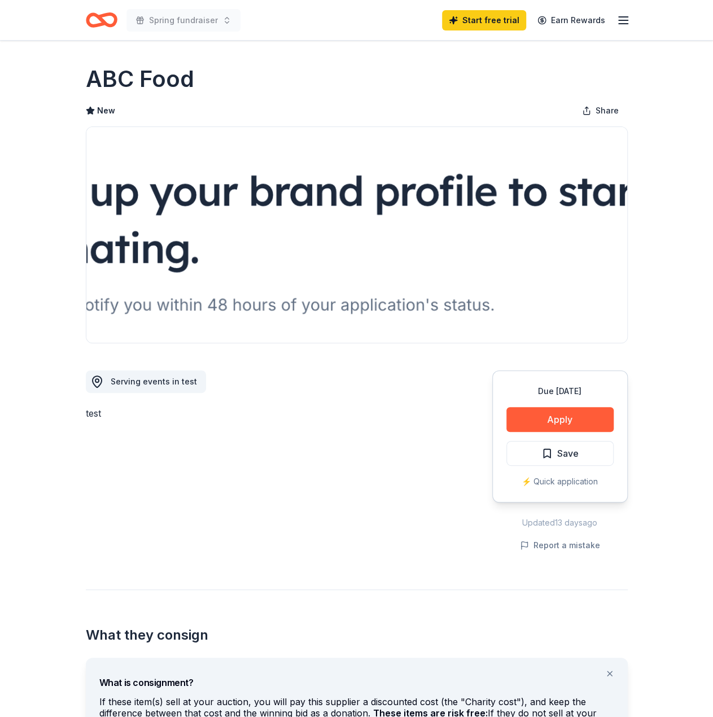
click at [107, 11] on icon "Home" at bounding box center [102, 20] width 32 height 27
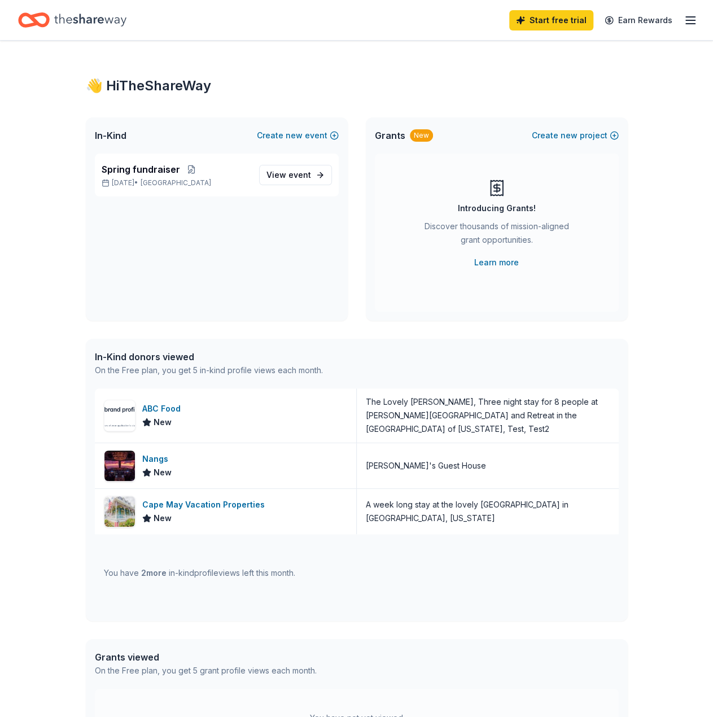
click at [103, 22] on icon "Home" at bounding box center [90, 20] width 72 height 12
click at [309, 181] on span "View event" at bounding box center [288, 175] width 45 height 14
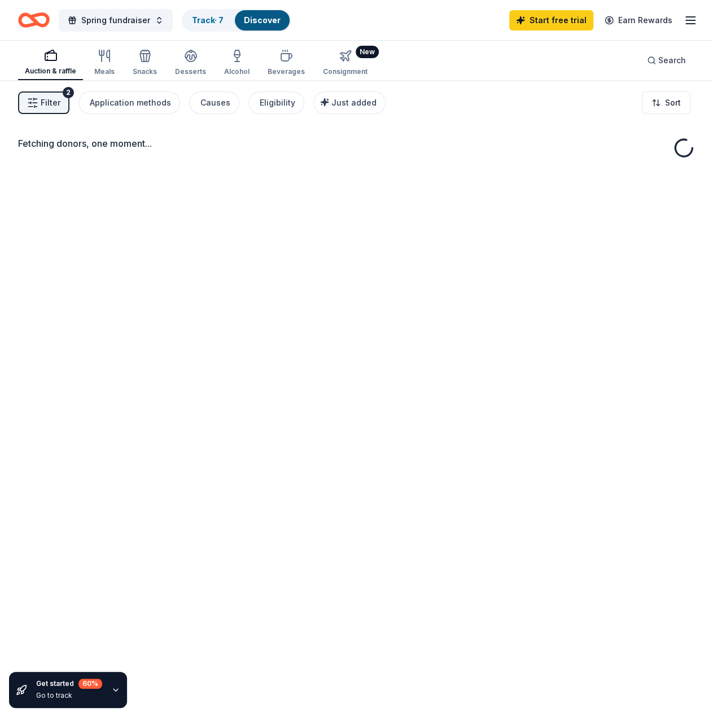
click at [50, 66] on button "Auction & raffle" at bounding box center [50, 62] width 65 height 35
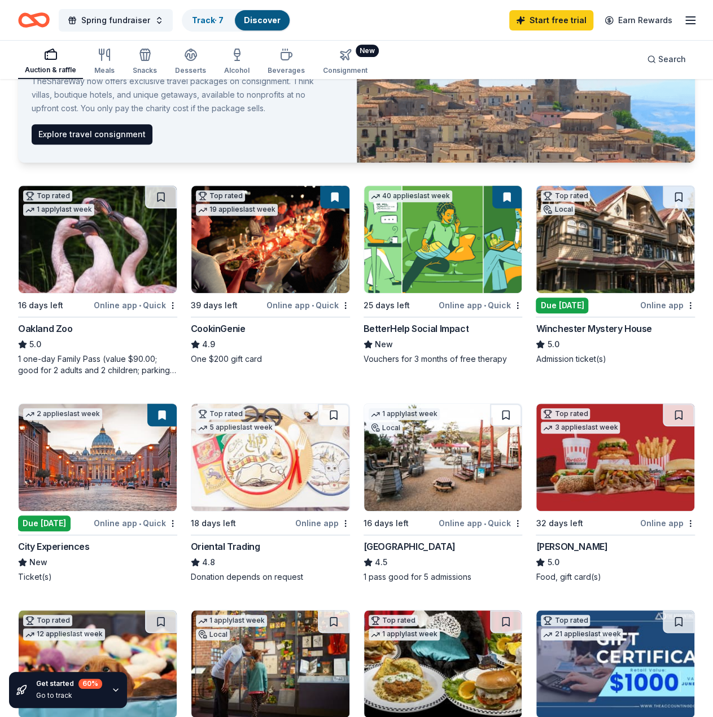
scroll to position [54, 0]
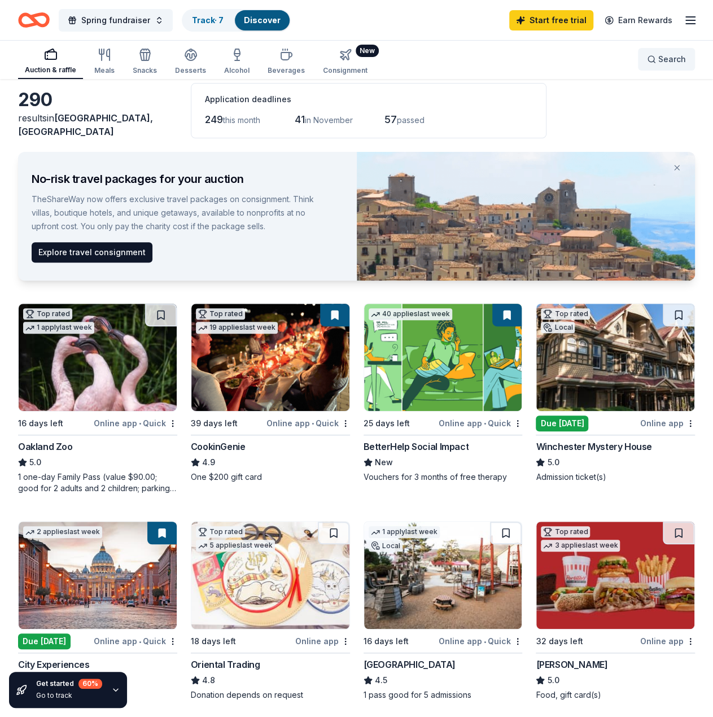
click at [667, 66] on button "Search" at bounding box center [666, 59] width 57 height 23
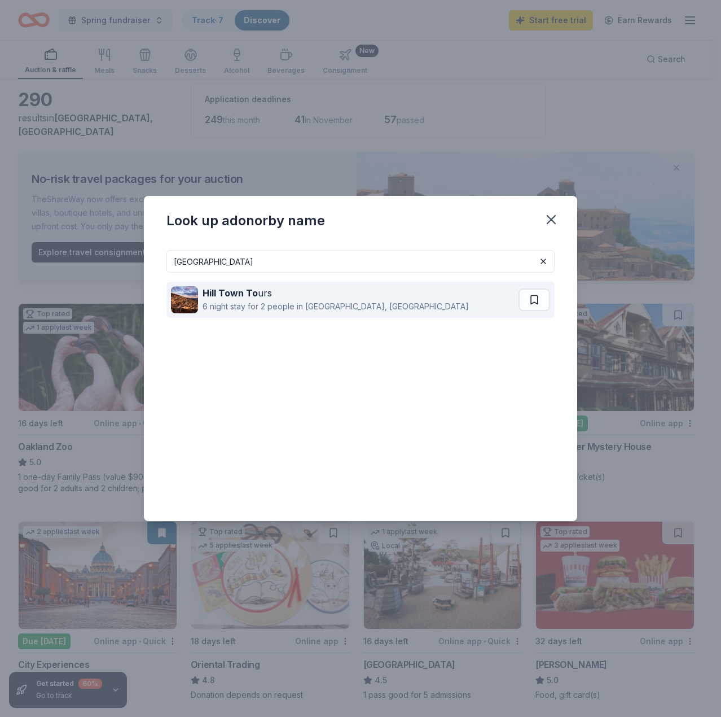
type input "[GEOGRAPHIC_DATA]"
click at [374, 295] on div "Hill Town To urs 6 night stay for 2 people in [GEOGRAPHIC_DATA], [GEOGRAPHIC_DA…" at bounding box center [345, 300] width 348 height 36
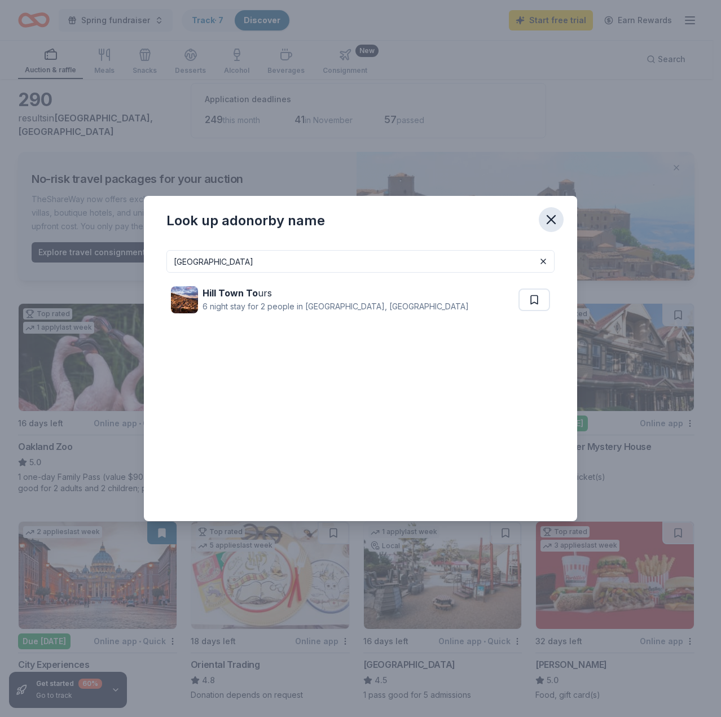
click at [549, 221] on icon "button" at bounding box center [552, 220] width 8 height 8
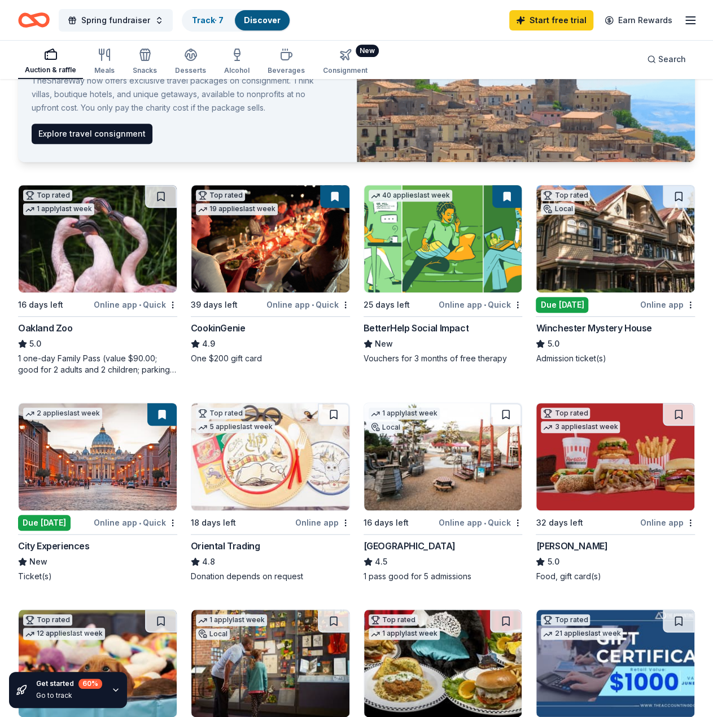
scroll to position [167, 0]
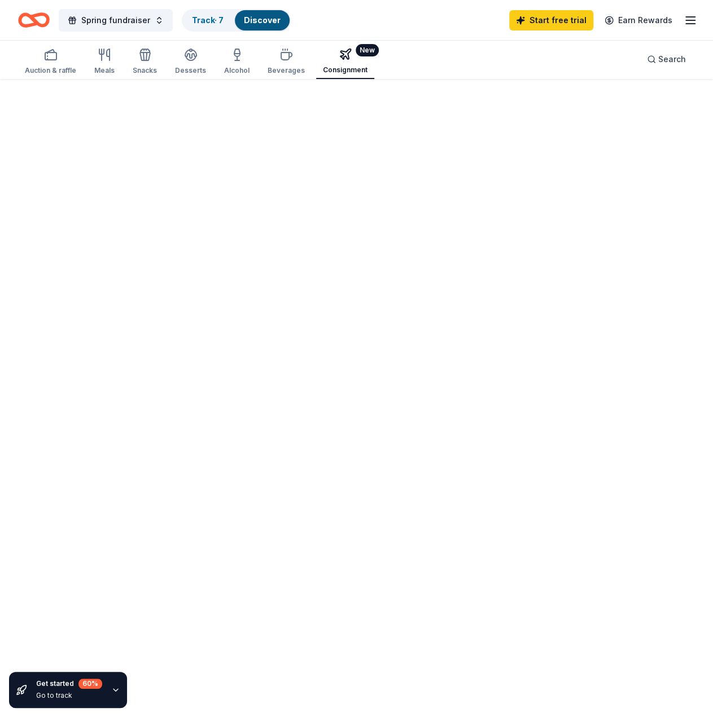
click at [338, 68] on div "Consignment" at bounding box center [345, 69] width 45 height 9
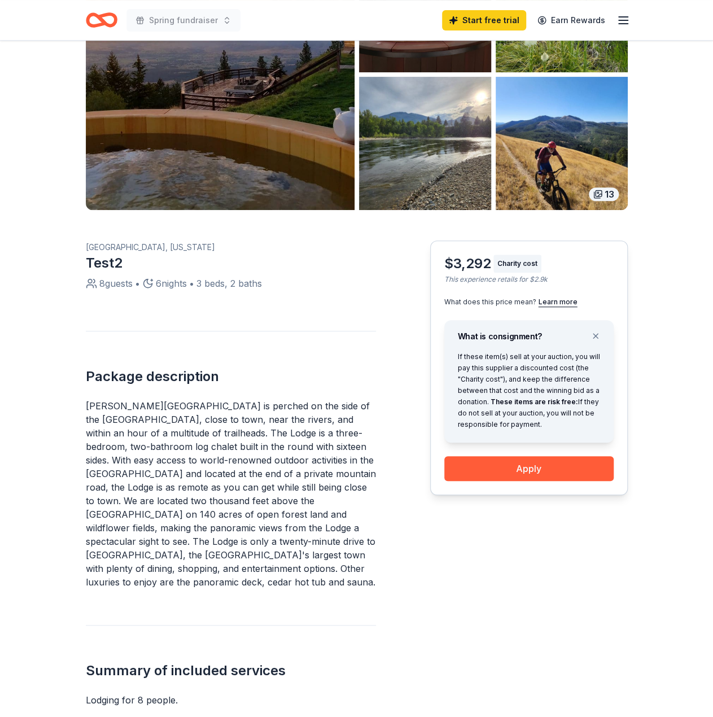
scroll to position [339, 0]
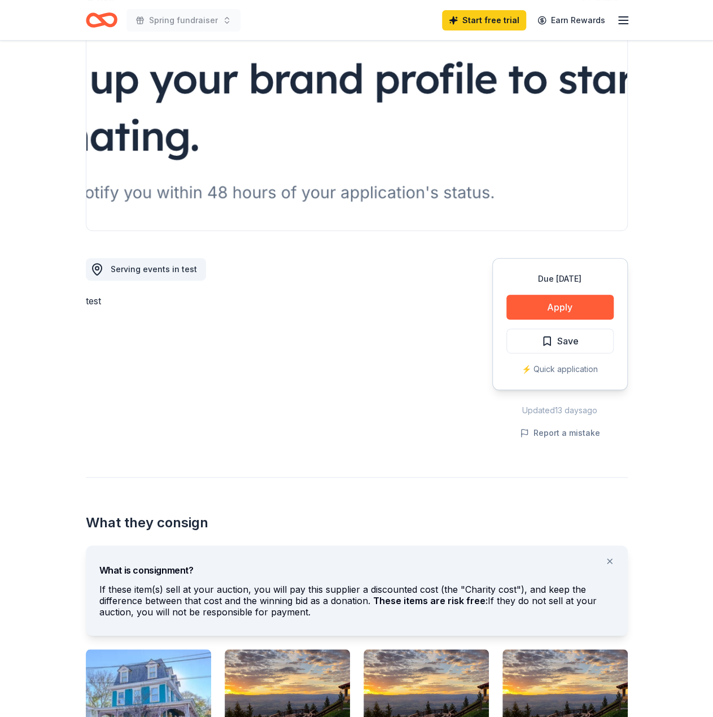
scroll to position [113, 0]
click at [344, 458] on div "ABC Food New Share Serving events in test test Due [DATE] Apply Save ⚡️ Quick a…" at bounding box center [357, 509] width 578 height 1163
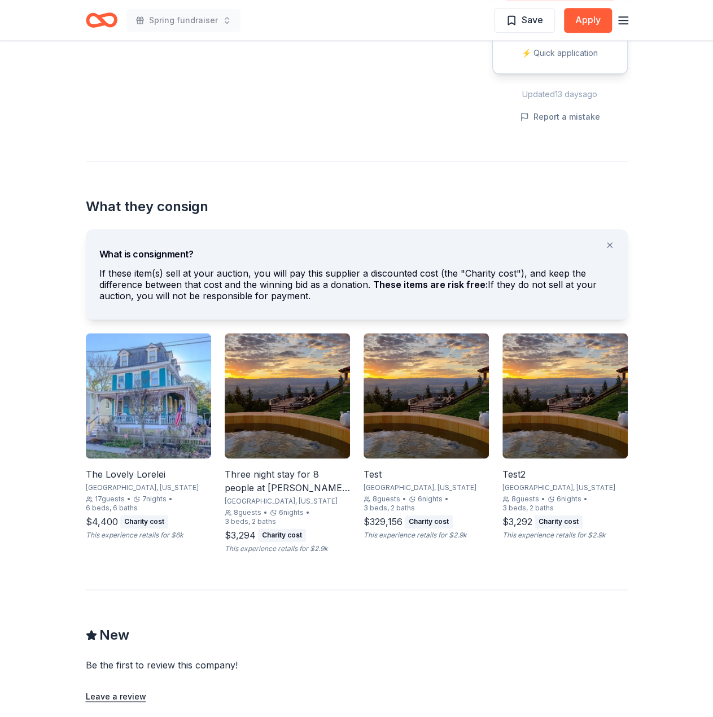
scroll to position [564, 0]
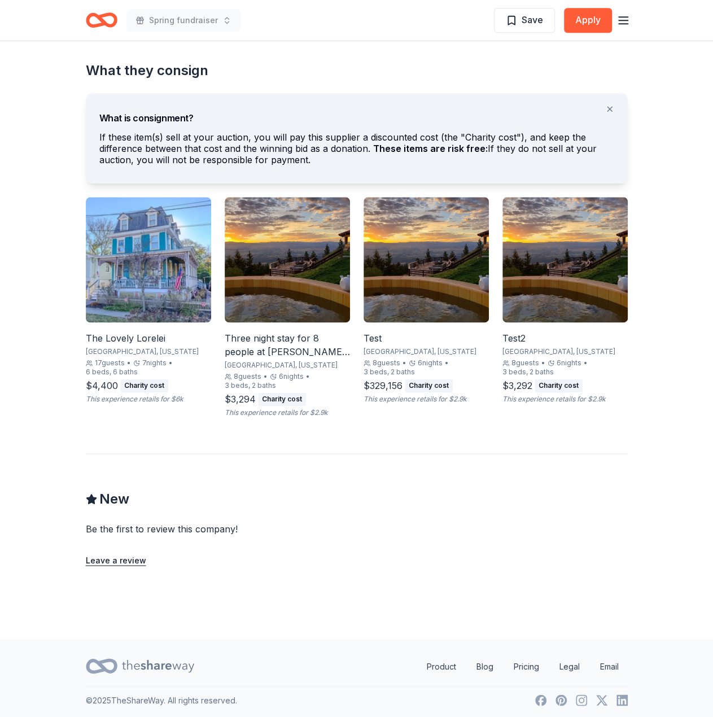
click at [369, 486] on div "New Be the first to review this company! Leave a review" at bounding box center [357, 509] width 542 height 113
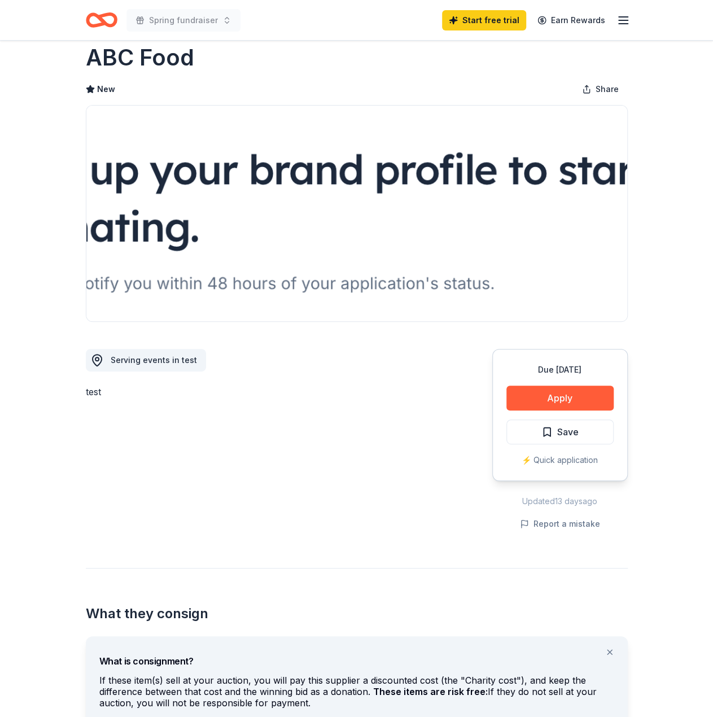
scroll to position [0, 0]
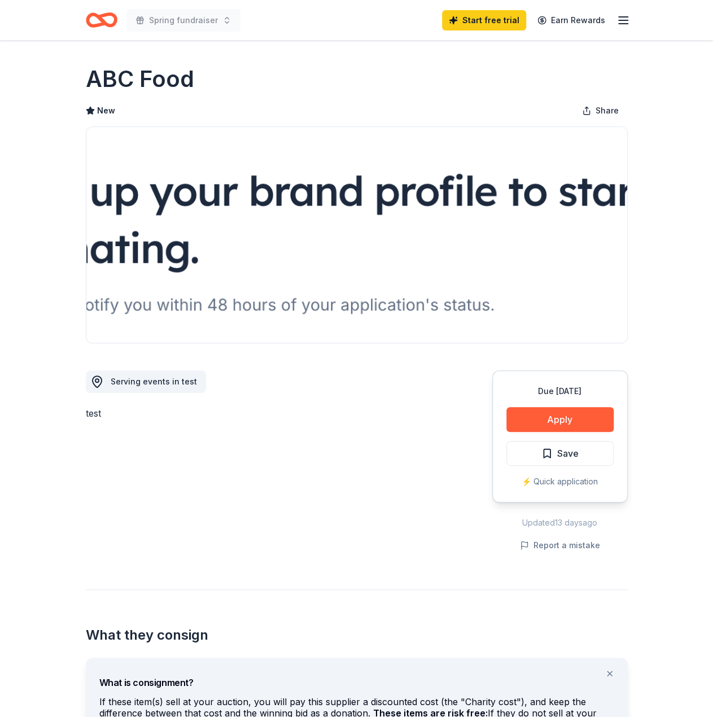
click at [110, 15] on icon "Home" at bounding box center [106, 19] width 17 height 11
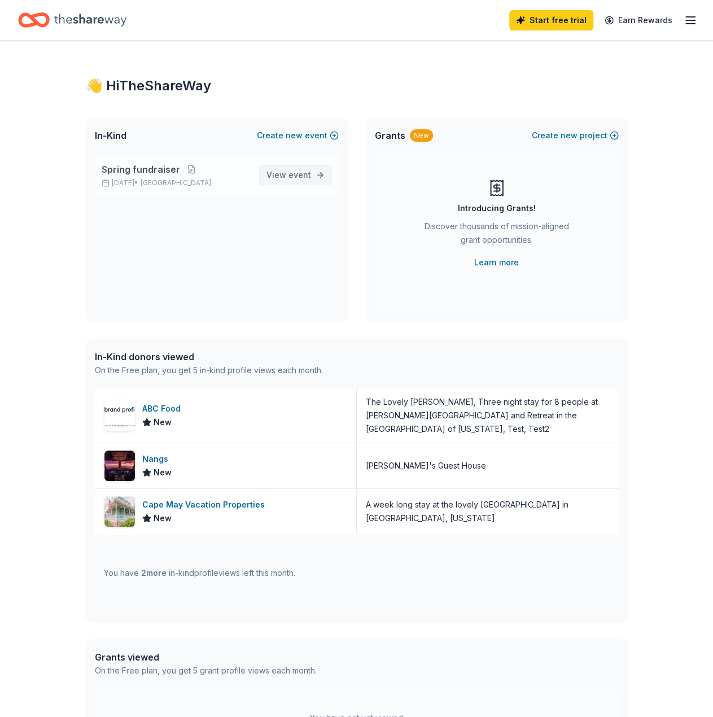
click at [319, 178] on link "View event" at bounding box center [295, 175] width 73 height 20
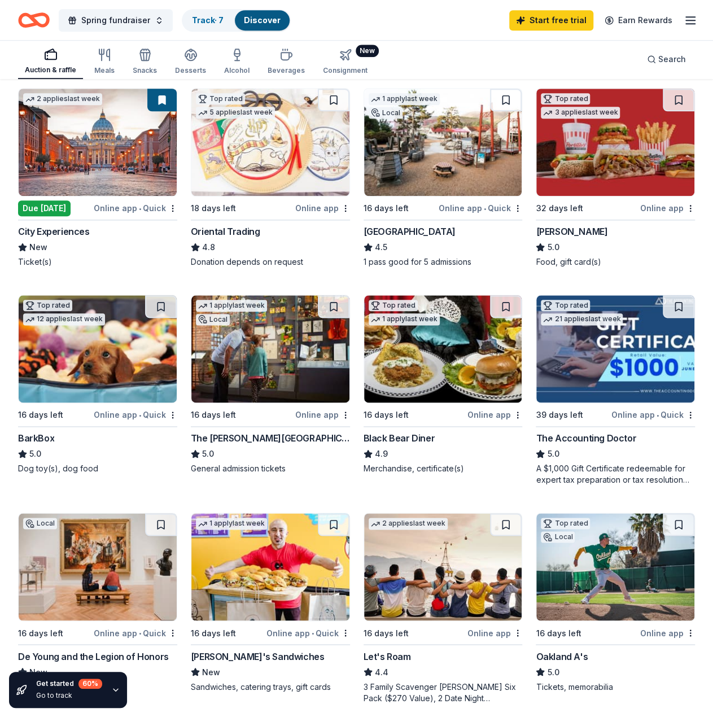
scroll to position [677, 0]
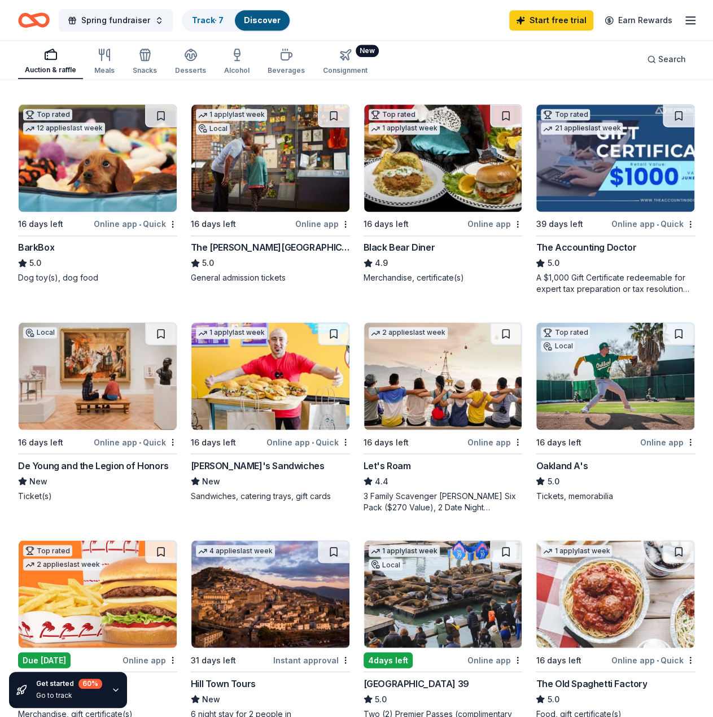
click at [414, 341] on img at bounding box center [443, 375] width 158 height 107
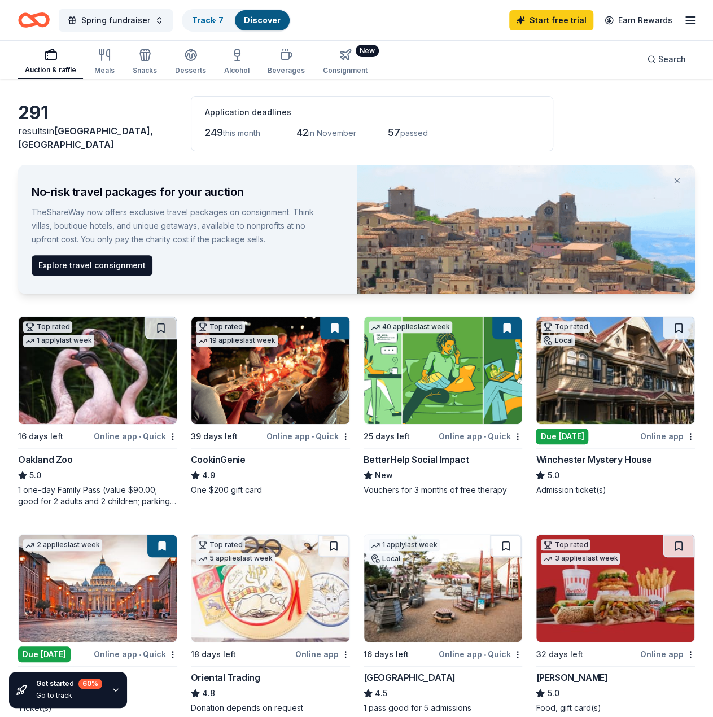
scroll to position [0, 0]
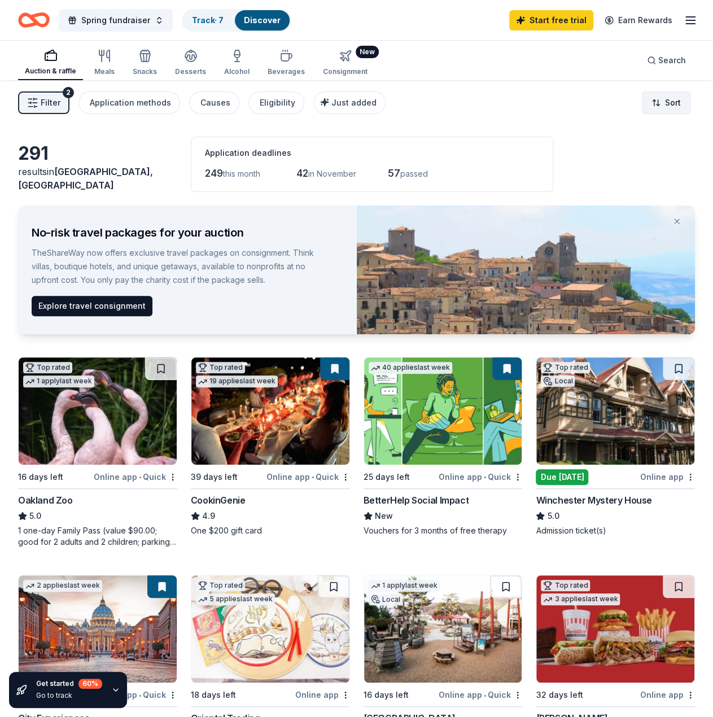
click at [653, 99] on html "Spring fundraiser Track · 7 Discover Start free trial Earn Rewards Auction & ra…" at bounding box center [356, 358] width 713 height 717
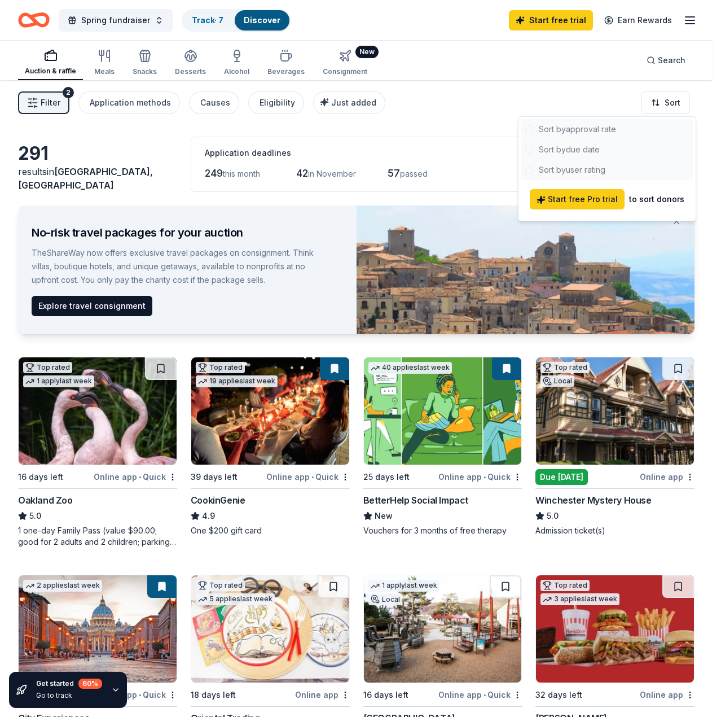
click at [667, 99] on html "Spring fundraiser Track · 7 Discover Start free trial Earn Rewards Auction & ra…" at bounding box center [360, 358] width 721 height 717
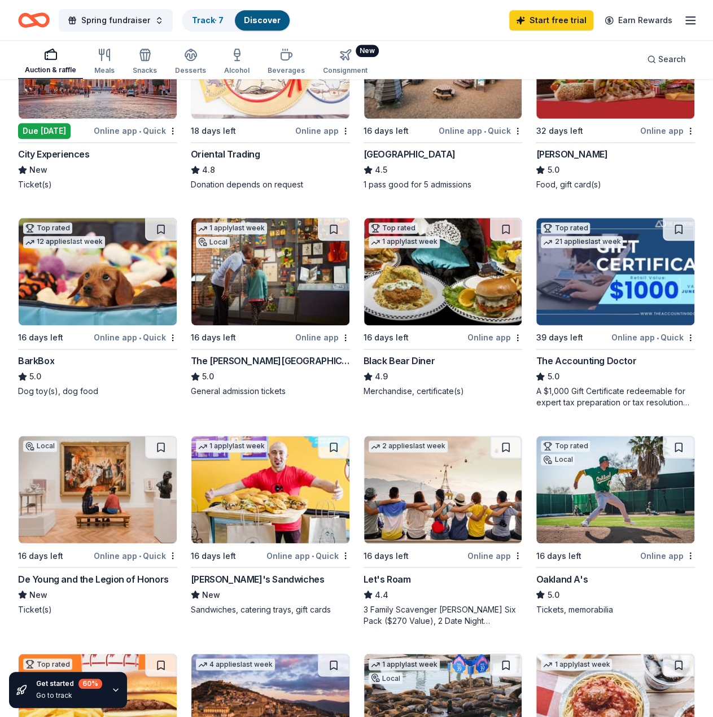
scroll to position [564, 0]
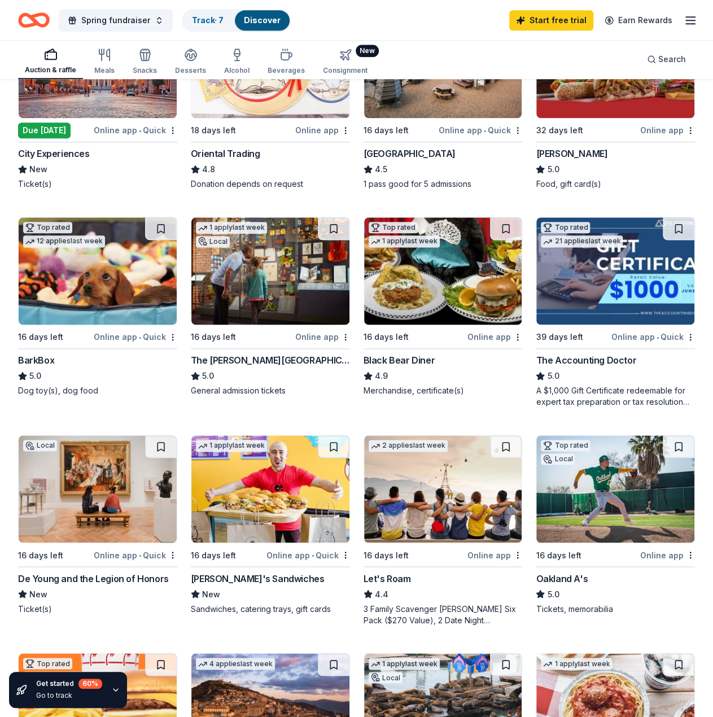
click at [450, 277] on img at bounding box center [443, 270] width 158 height 107
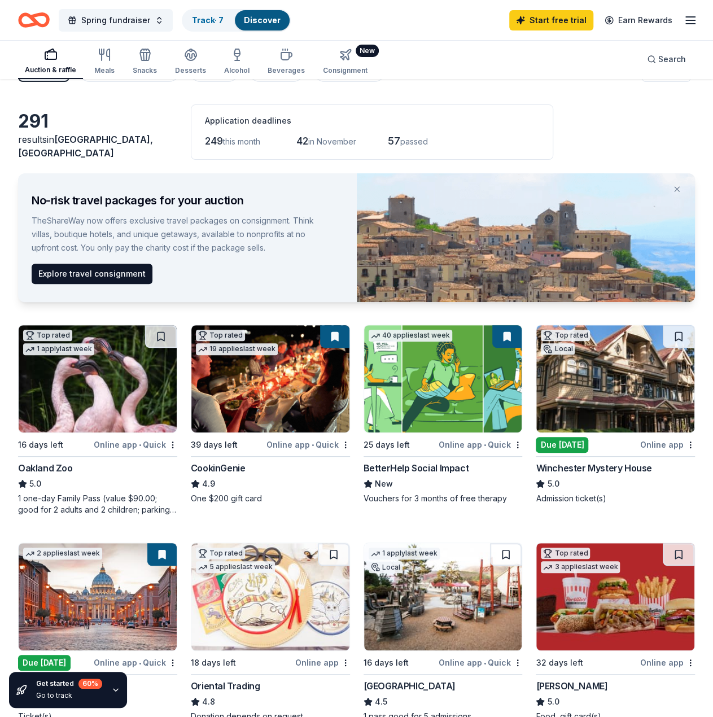
scroll to position [0, 0]
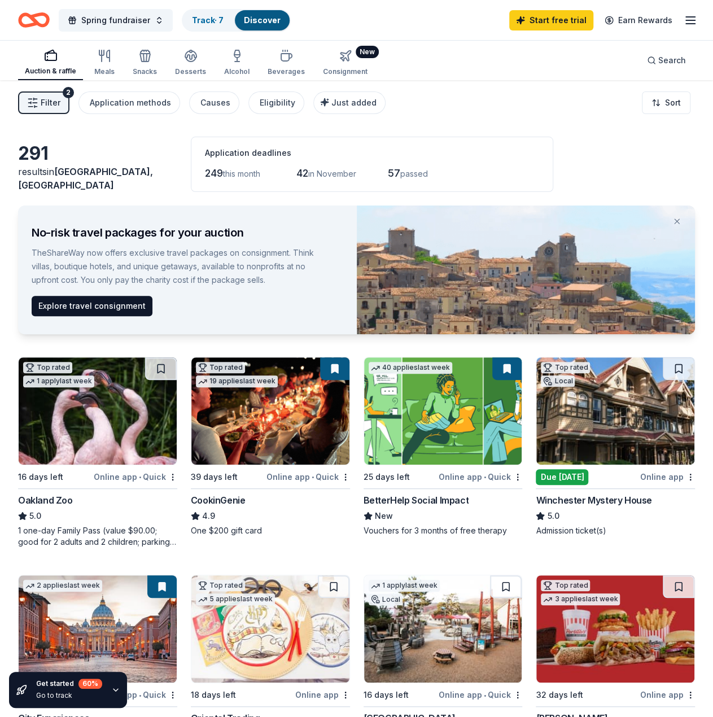
click at [412, 457] on img at bounding box center [443, 410] width 158 height 107
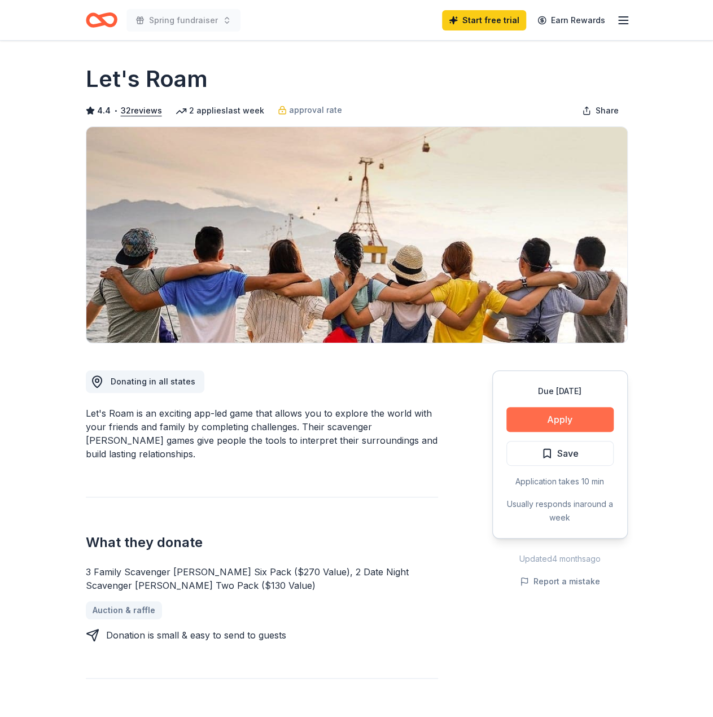
click at [542, 413] on button "Apply" at bounding box center [559, 419] width 107 height 25
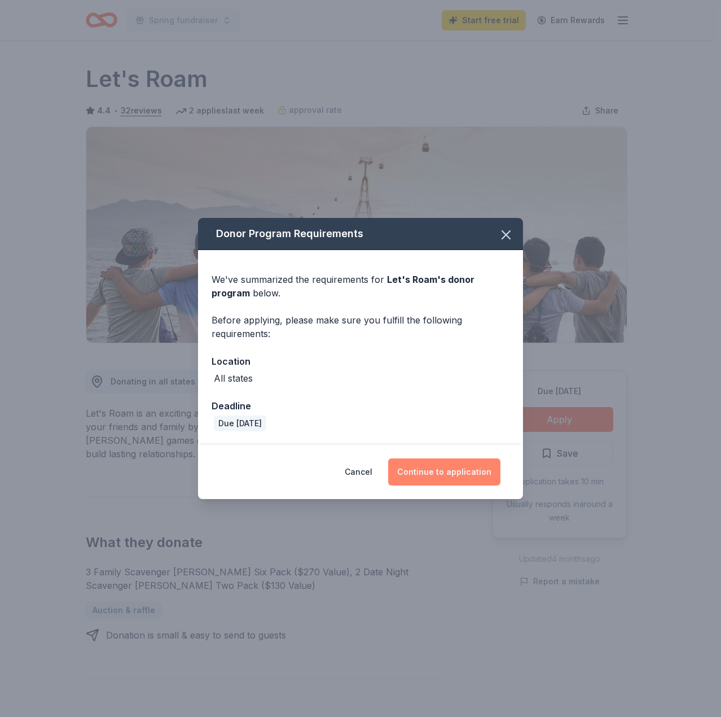
click at [434, 468] on button "Continue to application" at bounding box center [444, 471] width 112 height 27
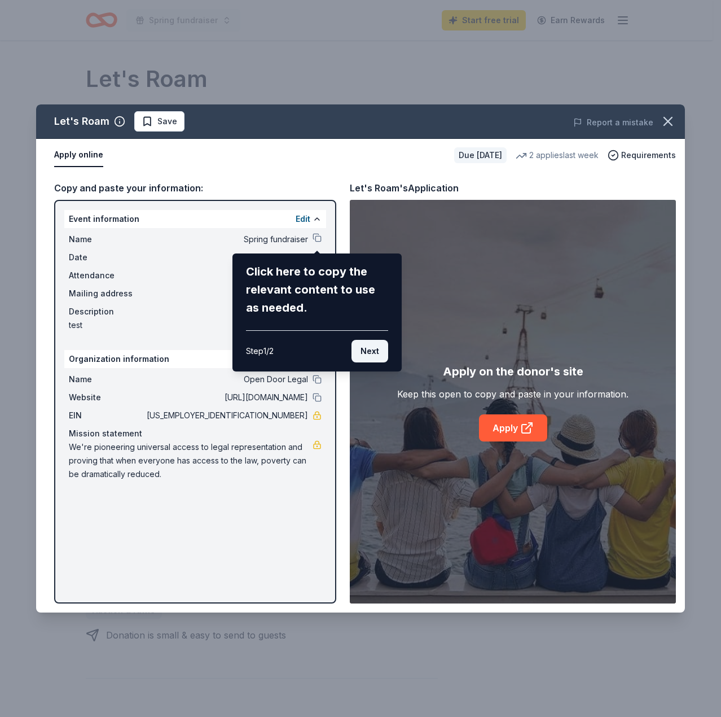
click at [365, 349] on button "Next" at bounding box center [370, 351] width 37 height 23
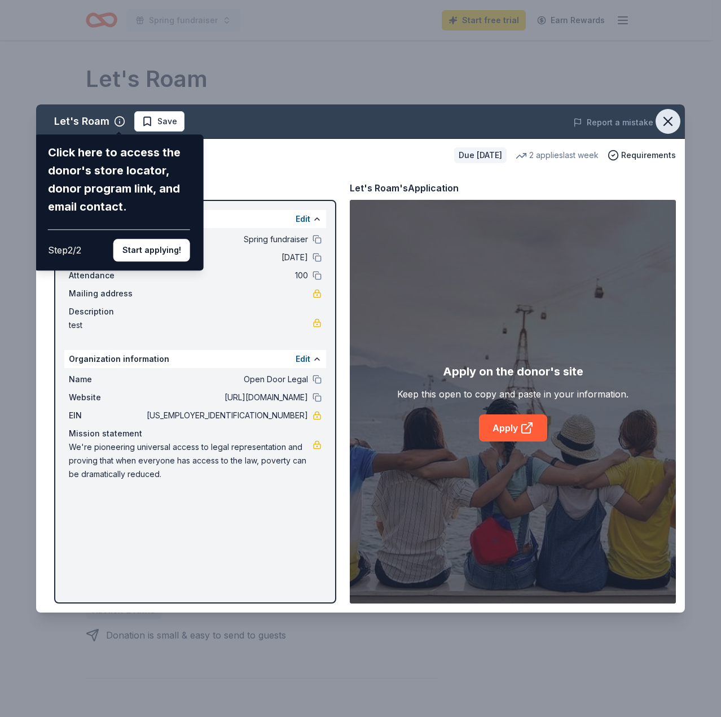
click at [669, 119] on icon "button" at bounding box center [668, 121] width 16 height 16
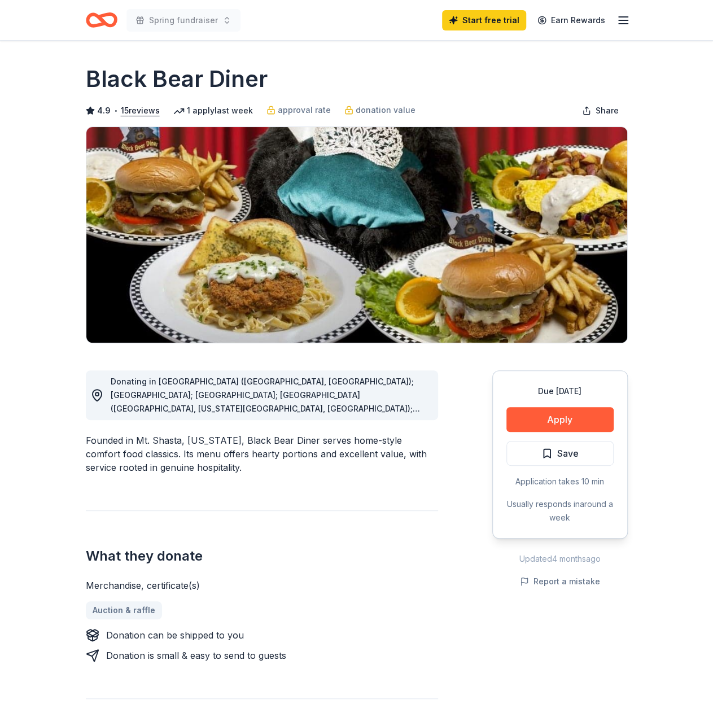
click at [537, 433] on div "Due [DATE] Apply Save Application takes 10 min Usually responds in around a week" at bounding box center [559, 454] width 135 height 168
click at [537, 426] on button "Apply" at bounding box center [559, 419] width 107 height 25
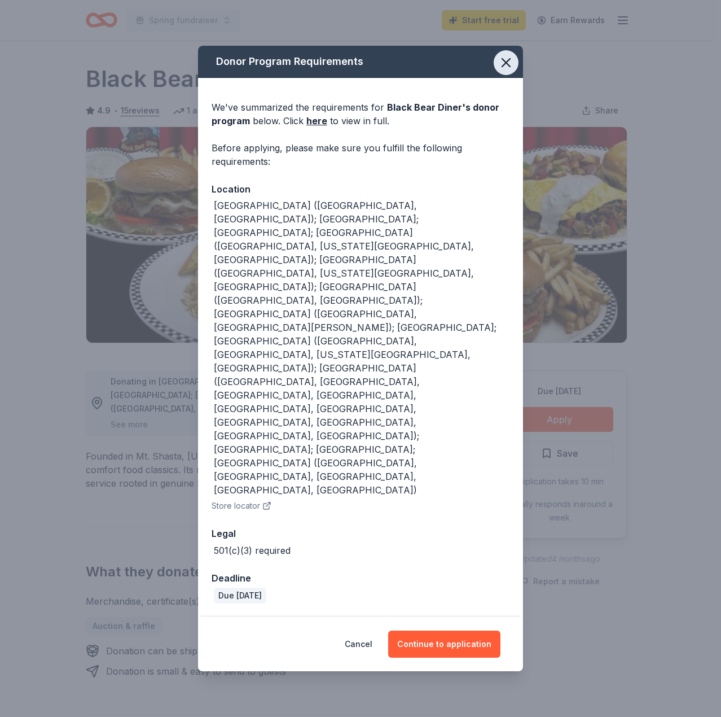
click at [513, 71] on icon "button" at bounding box center [506, 63] width 16 height 16
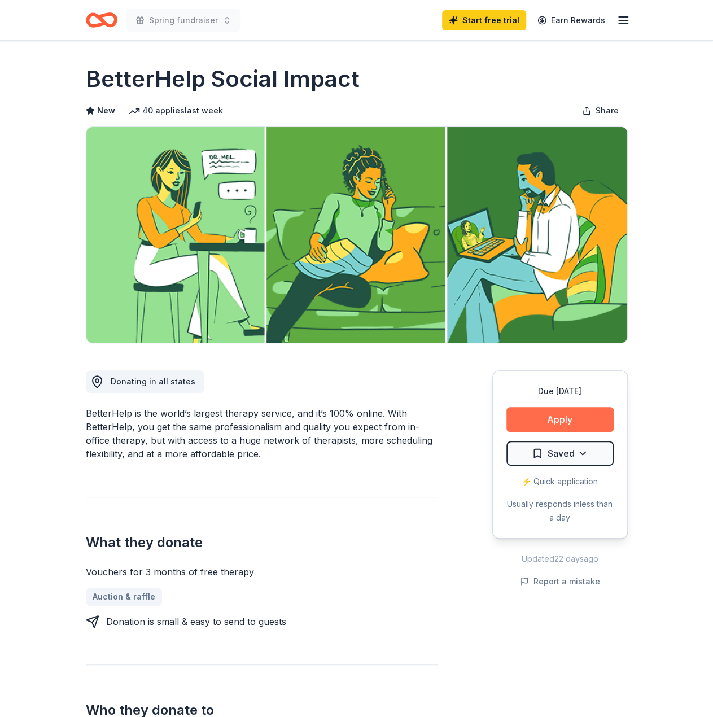
click at [541, 409] on button "Apply" at bounding box center [559, 419] width 107 height 25
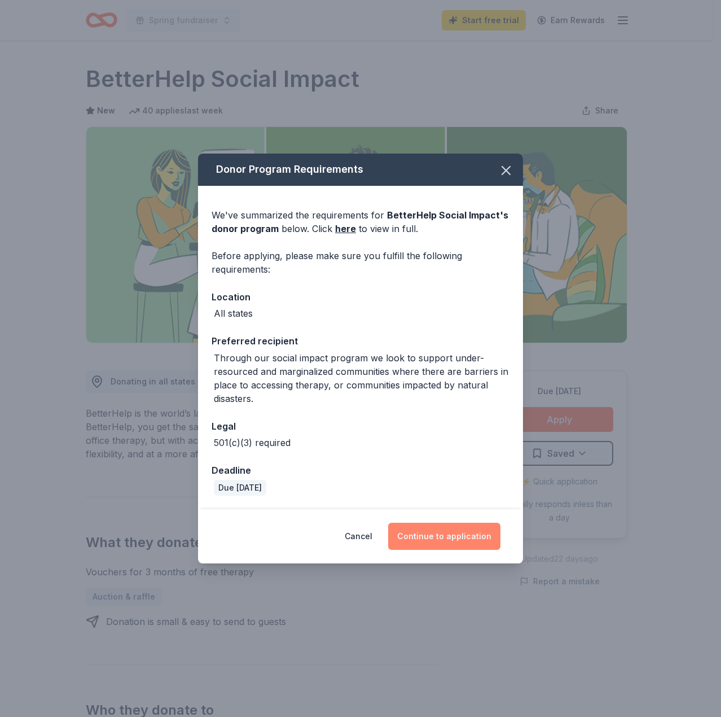
click at [466, 532] on button "Continue to application" at bounding box center [444, 536] width 112 height 27
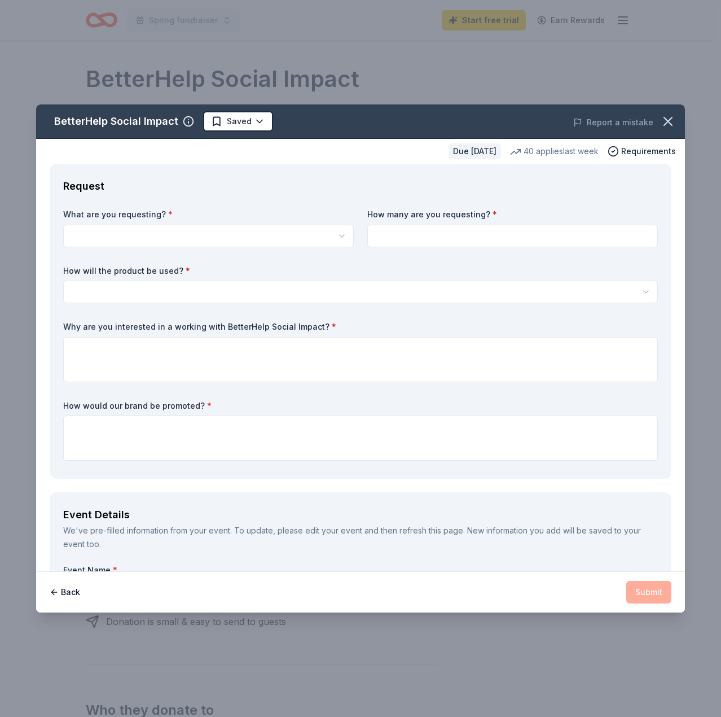
click at [202, 232] on html "Spring fundraiser Start free trial Earn Rewards Due in 25 days Share BetterHelp…" at bounding box center [360, 358] width 721 height 717
click at [182, 272] on div "Vouchers for 3 months of free therapy" at bounding box center [207, 261] width 286 height 25
select select "Vouchers for 3 months of free therapy"
click at [441, 243] on input at bounding box center [512, 236] width 291 height 23
type input "2"
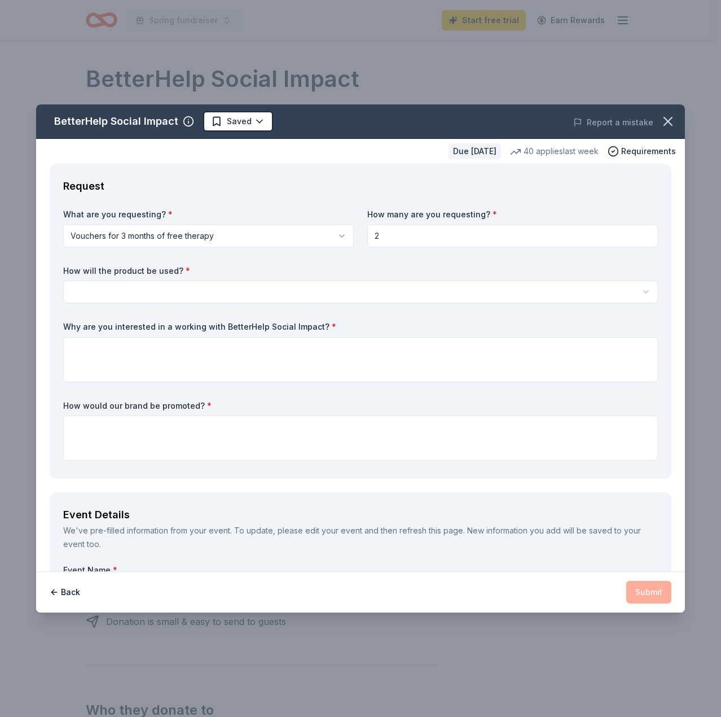
click at [420, 294] on html "Spring fundraiser Start free trial Earn Rewards Due in 25 days Share BetterHelp…" at bounding box center [360, 358] width 721 height 717
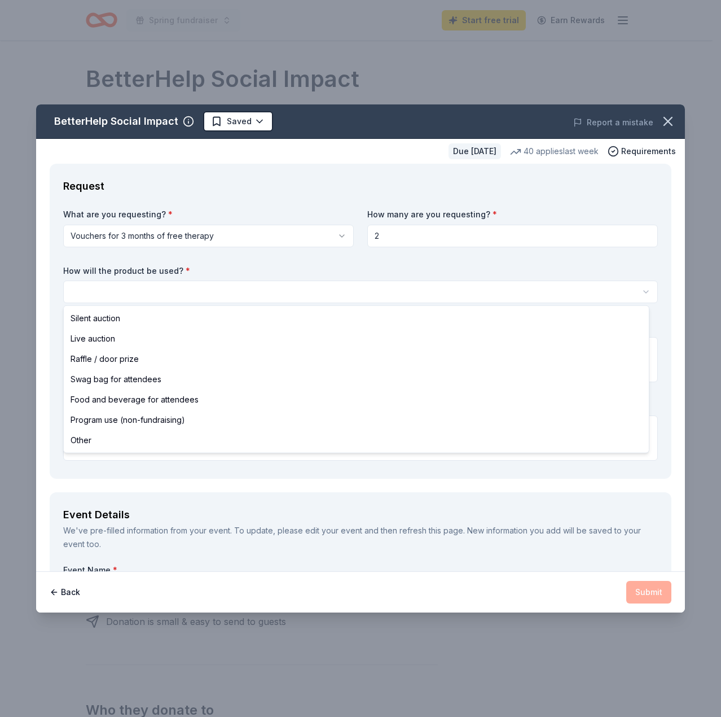
select select "liveAuction"
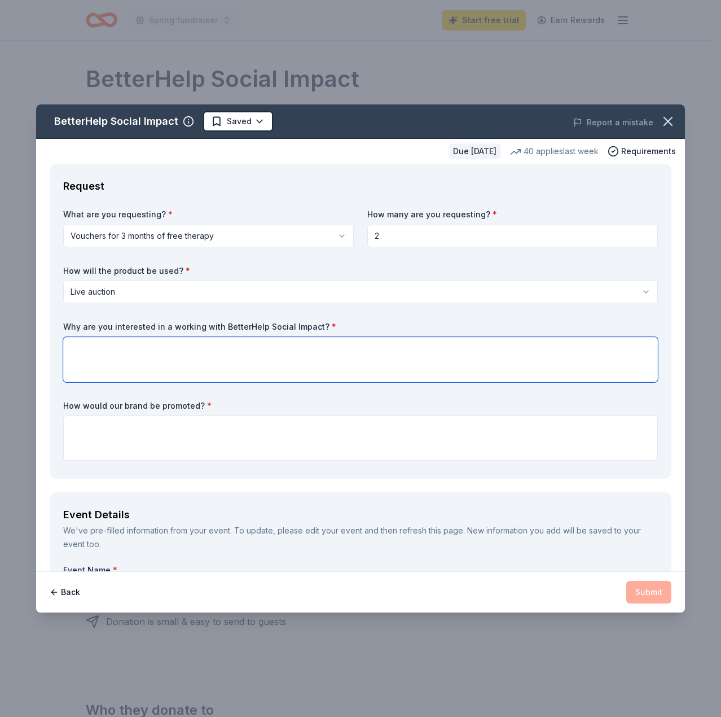
click at [373, 364] on textarea at bounding box center [360, 359] width 595 height 45
type textarea "fff"
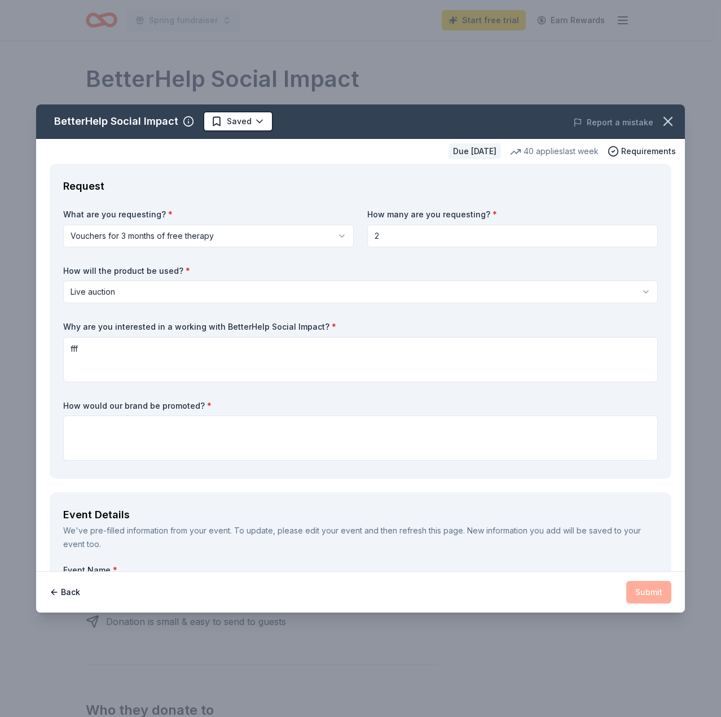
click at [317, 411] on div "How would our brand be promoted? *" at bounding box center [360, 430] width 595 height 61
click at [317, 424] on textarea at bounding box center [360, 437] width 595 height 45
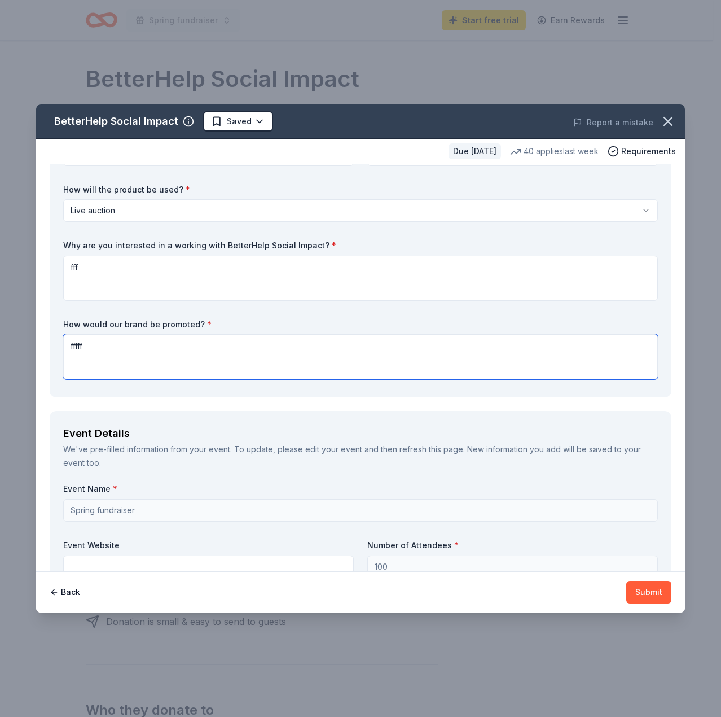
scroll to position [226, 0]
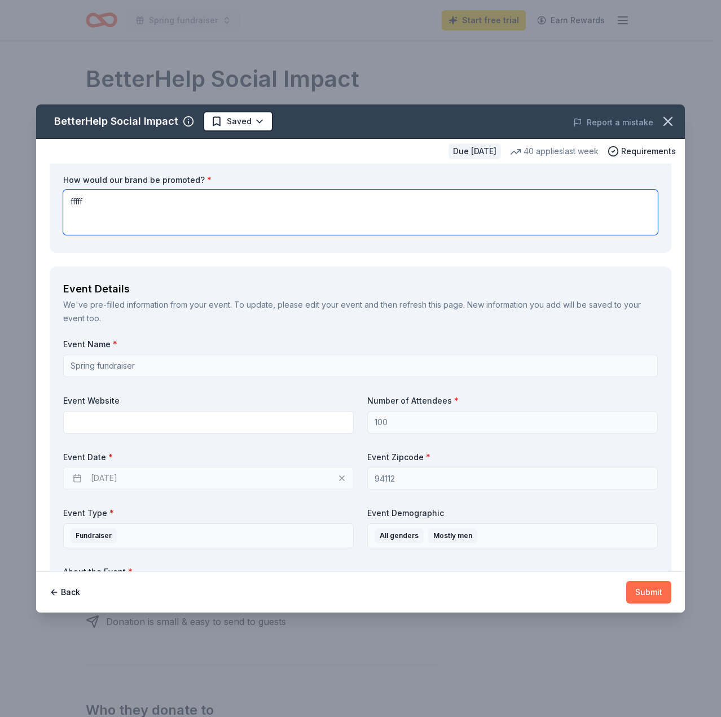
type textarea "fffff"
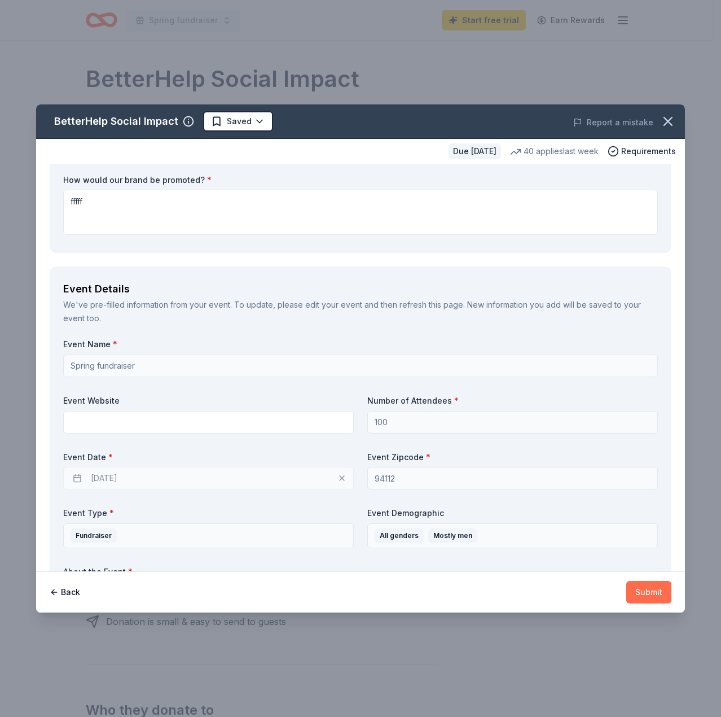
click at [639, 584] on button "Submit" at bounding box center [649, 592] width 45 height 23
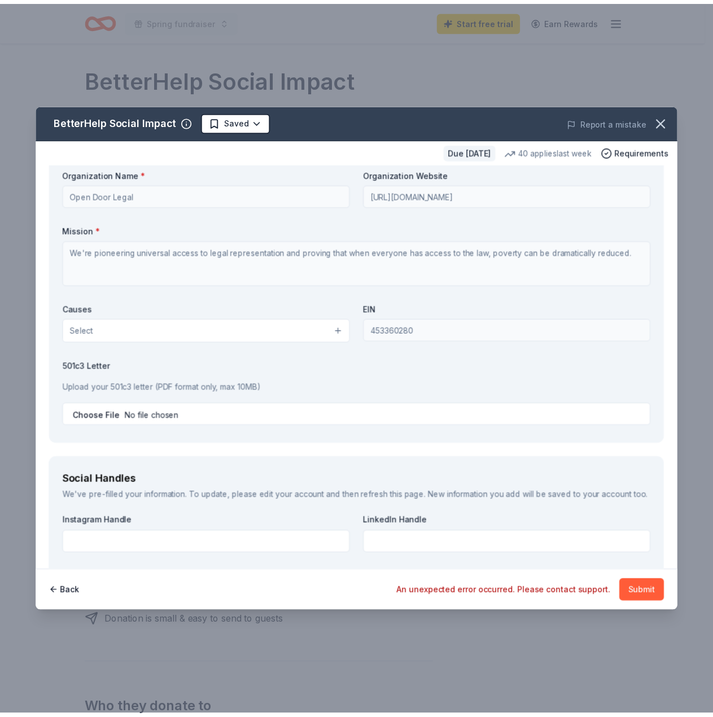
scroll to position [1207, 0]
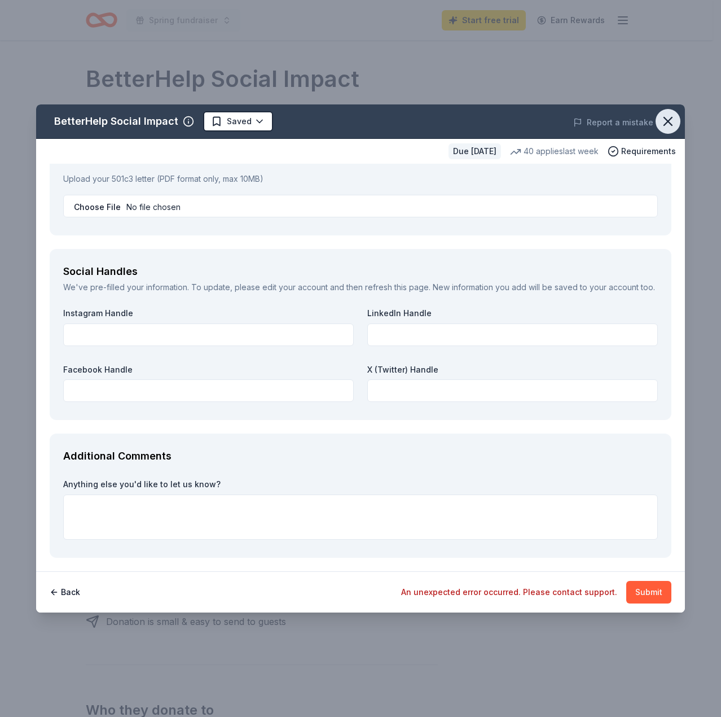
click at [674, 118] on icon "button" at bounding box center [668, 121] width 16 height 16
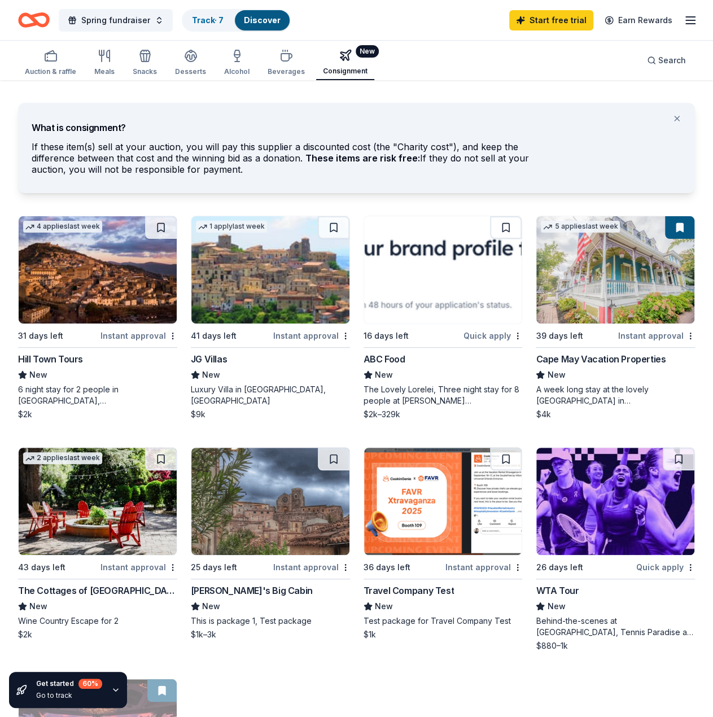
scroll to position [339, 0]
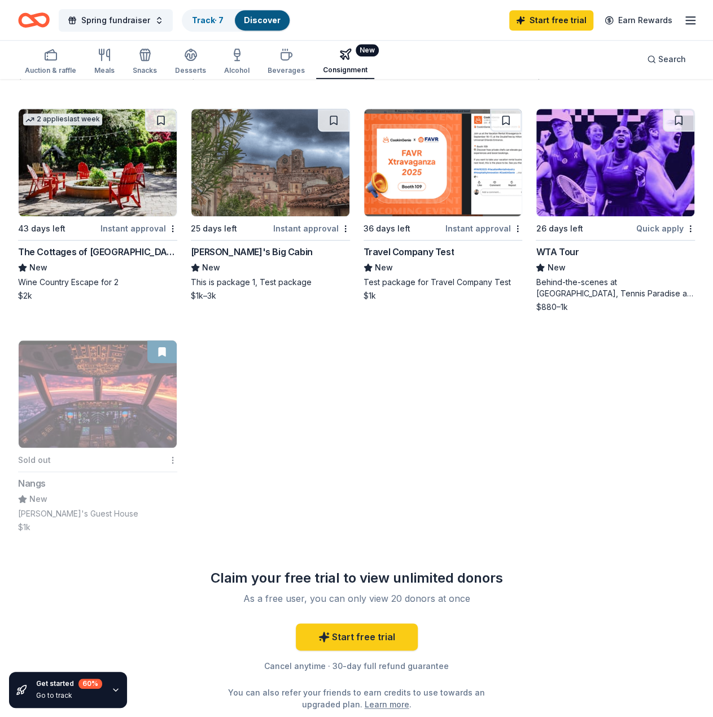
click at [122, 434] on img at bounding box center [98, 393] width 158 height 107
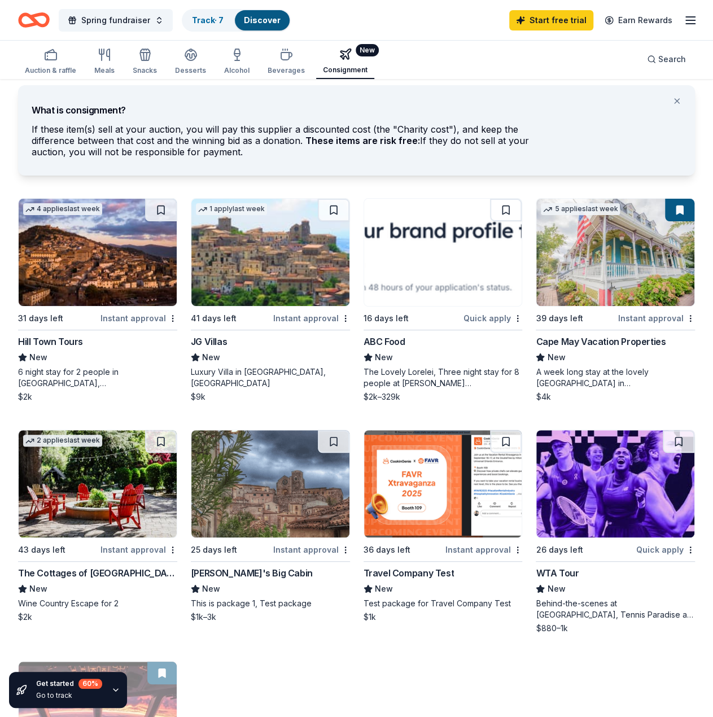
scroll to position [0, 0]
